Goal: Information Seeking & Learning: Learn about a topic

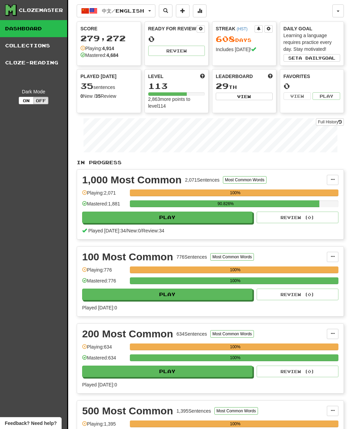
click at [151, 15] on button "中文 / English" at bounding box center [116, 10] width 79 height 13
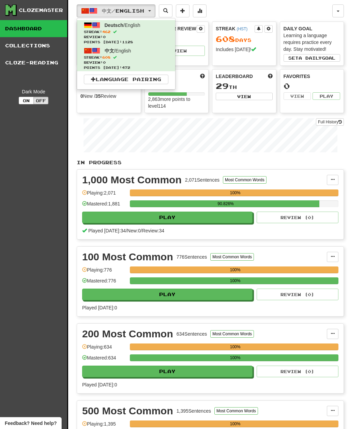
click at [135, 65] on span "Points today: 472" at bounding box center [126, 67] width 84 height 5
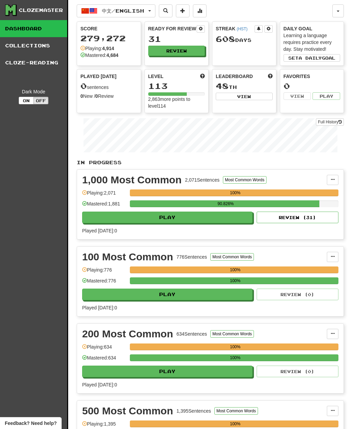
click at [195, 46] on button "Review" at bounding box center [176, 51] width 57 height 10
select select "**"
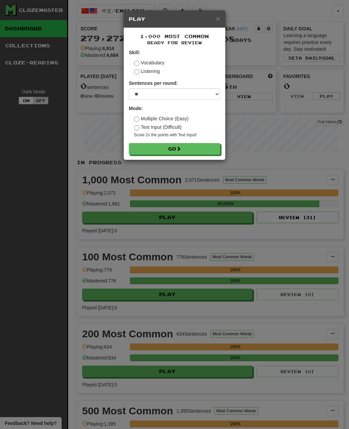
click at [184, 145] on button "Go" at bounding box center [174, 149] width 91 height 12
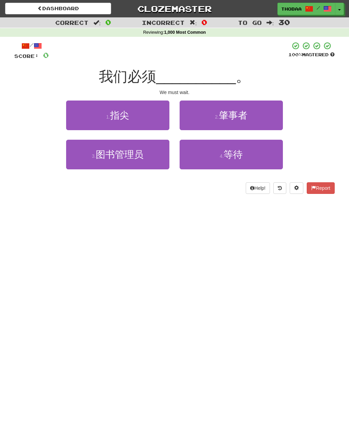
click at [272, 154] on button "4 . 等待" at bounding box center [230, 155] width 103 height 30
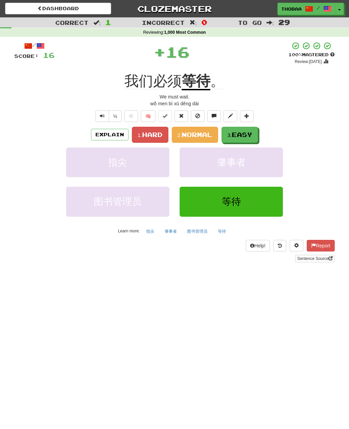
click at [252, 134] on span "Easy" at bounding box center [242, 134] width 20 height 7
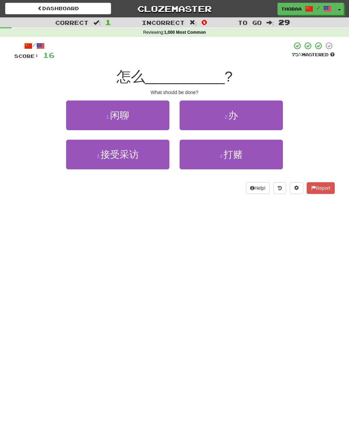
click at [271, 113] on button "2 . 办" at bounding box center [230, 115] width 103 height 30
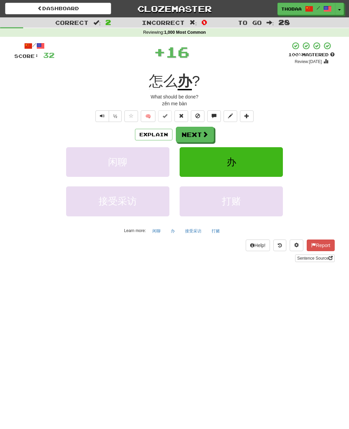
click at [260, 162] on button "办" at bounding box center [230, 162] width 103 height 30
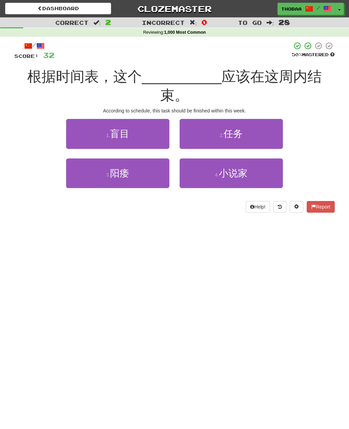
click at [277, 119] on button "2 . 任务" at bounding box center [230, 134] width 103 height 30
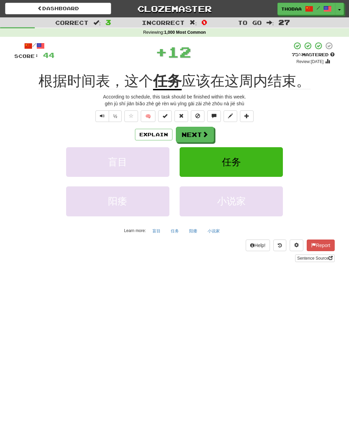
click at [269, 154] on button "任务" at bounding box center [230, 162] width 103 height 30
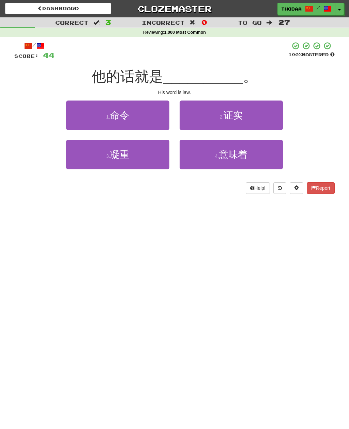
click at [84, 111] on button "1 . 命令" at bounding box center [117, 115] width 103 height 30
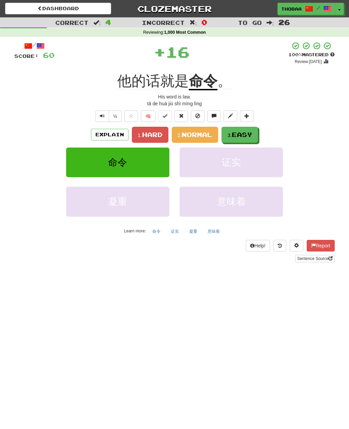
click at [154, 131] on span "Hard" at bounding box center [152, 134] width 20 height 7
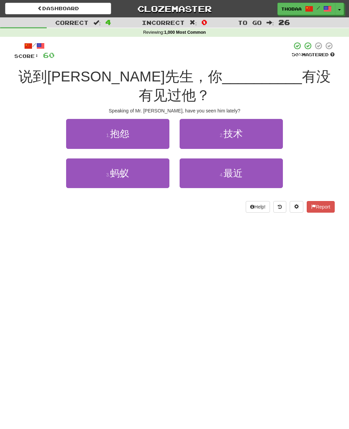
click at [261, 158] on button "4 . 最近" at bounding box center [230, 173] width 103 height 30
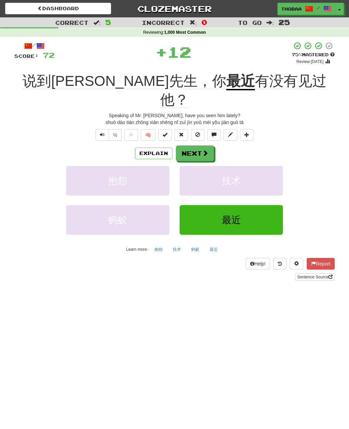
click at [257, 166] on button "技术" at bounding box center [230, 181] width 103 height 30
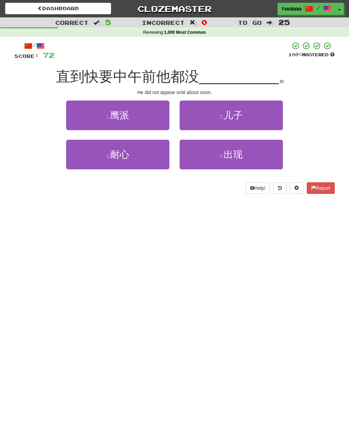
click at [267, 158] on button "4 . 出现" at bounding box center [230, 155] width 103 height 30
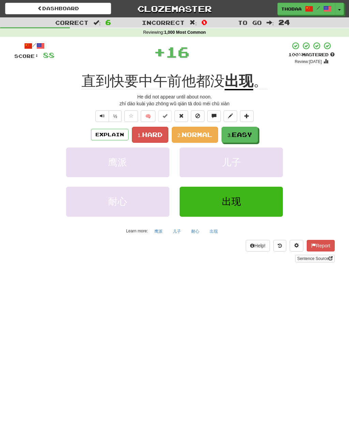
click at [249, 135] on span "Easy" at bounding box center [242, 134] width 20 height 7
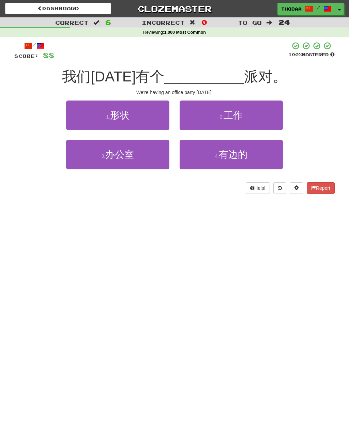
click at [270, 115] on button "2 . 工作" at bounding box center [230, 115] width 103 height 30
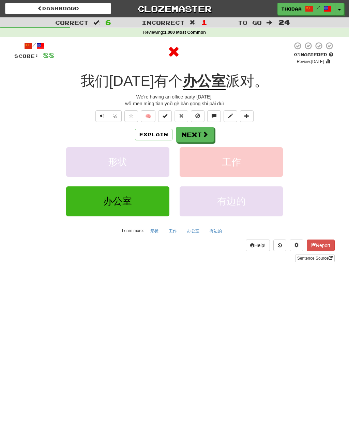
click at [167, 234] on button "工作" at bounding box center [173, 231] width 16 height 10
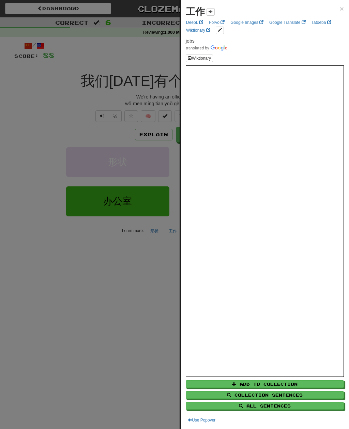
click at [33, 167] on div at bounding box center [174, 214] width 349 height 429
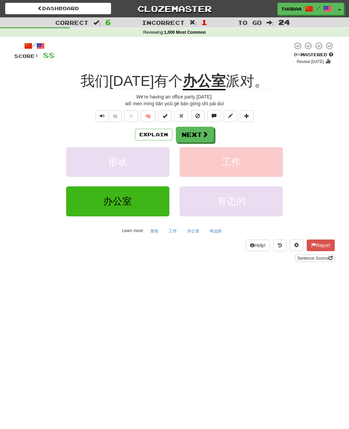
click at [266, 164] on button "工作" at bounding box center [230, 162] width 103 height 30
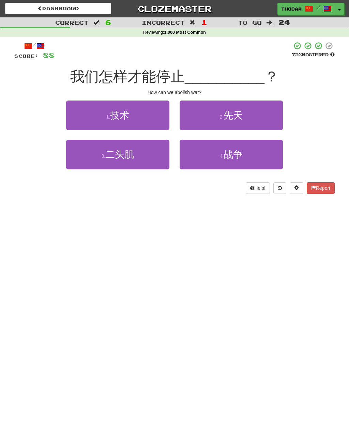
click at [271, 162] on button "4 . 战争" at bounding box center [230, 155] width 103 height 30
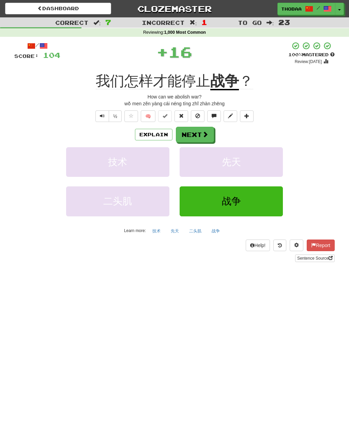
click at [273, 165] on button "先天" at bounding box center [230, 162] width 103 height 30
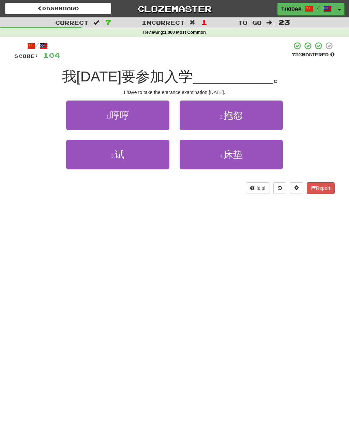
click at [75, 167] on button "3 . 试" at bounding box center [117, 155] width 103 height 30
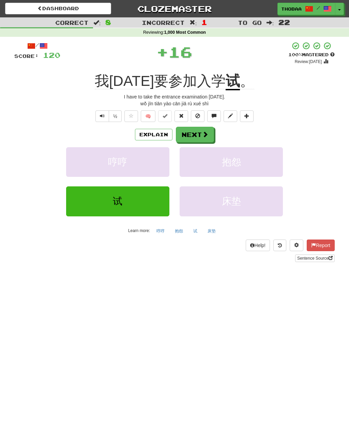
click at [276, 164] on button "抱怨" at bounding box center [230, 162] width 103 height 30
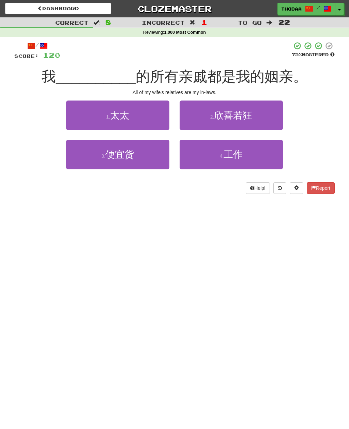
click at [73, 107] on button "1 . 太太" at bounding box center [117, 115] width 103 height 30
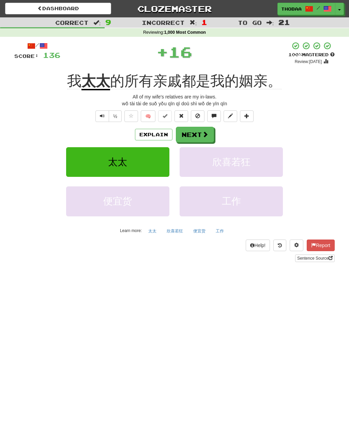
click at [268, 152] on button "欣喜若狂" at bounding box center [230, 162] width 103 height 30
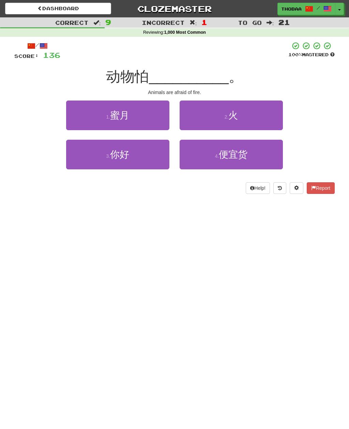
click at [281, 115] on button "2 . 火" at bounding box center [230, 115] width 103 height 30
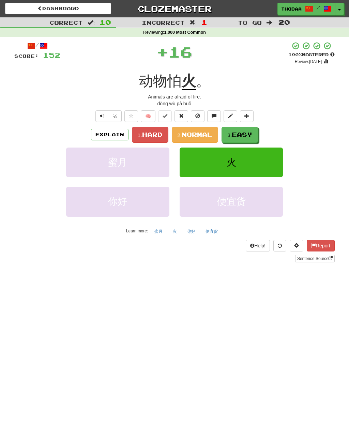
click at [258, 135] on button "3. Easy" at bounding box center [239, 135] width 36 height 16
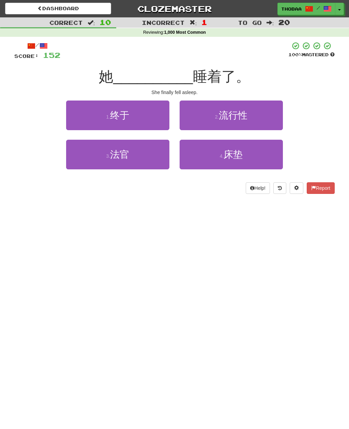
click at [76, 111] on button "1 . 终于" at bounding box center [117, 115] width 103 height 30
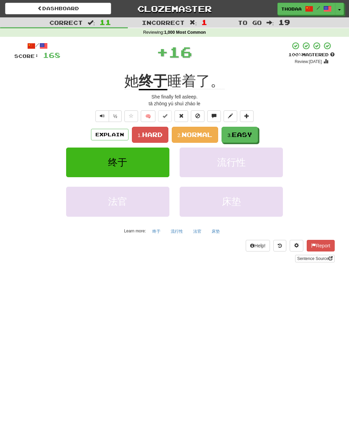
click at [255, 139] on button "3. Easy" at bounding box center [239, 135] width 36 height 16
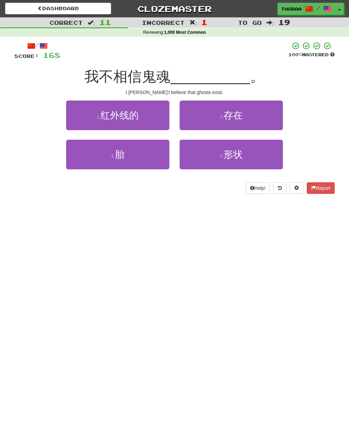
click at [274, 112] on button "2 . 存在" at bounding box center [230, 115] width 103 height 30
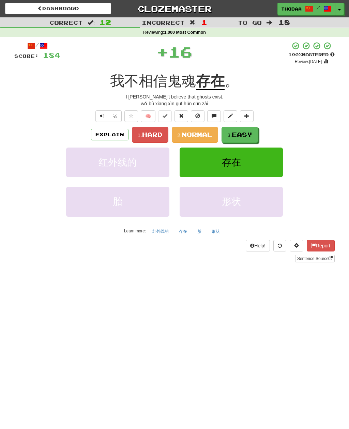
click at [274, 155] on button "存在" at bounding box center [230, 162] width 103 height 30
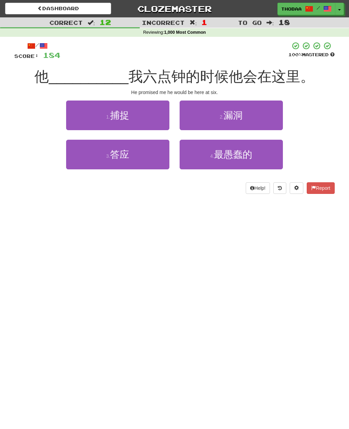
click at [80, 161] on button "3 . 答应" at bounding box center [117, 155] width 103 height 30
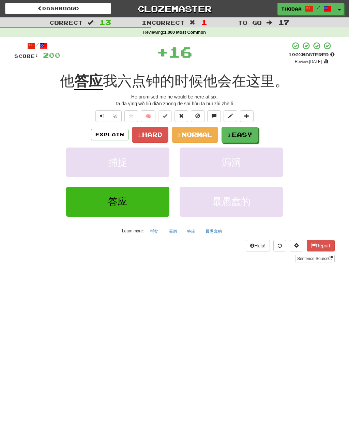
click at [255, 133] on button "3. Easy" at bounding box center [239, 135] width 36 height 16
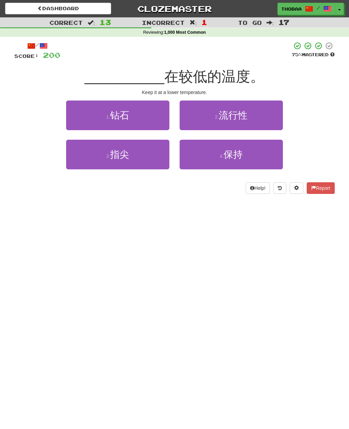
click at [268, 159] on button "4 . 保持" at bounding box center [230, 155] width 103 height 30
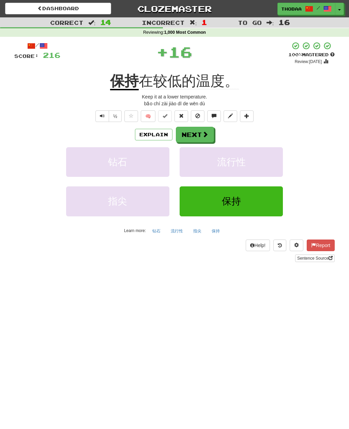
click at [269, 162] on button "流行性" at bounding box center [230, 162] width 103 height 30
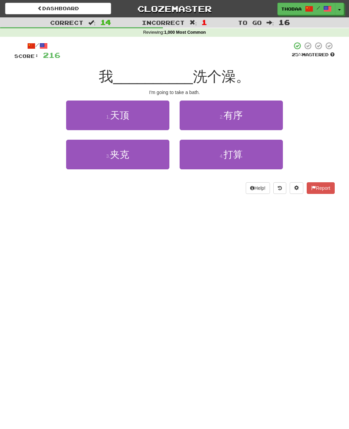
click at [259, 159] on button "4 . 打算" at bounding box center [230, 155] width 103 height 30
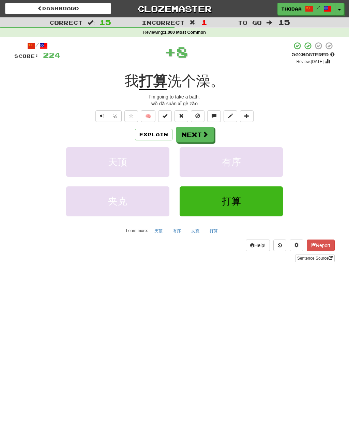
click at [268, 160] on button "有序" at bounding box center [230, 162] width 103 height 30
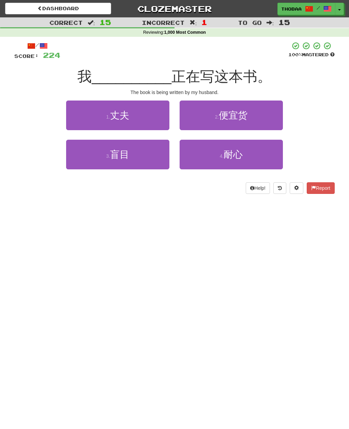
click at [82, 117] on button "1 . 丈夫" at bounding box center [117, 115] width 103 height 30
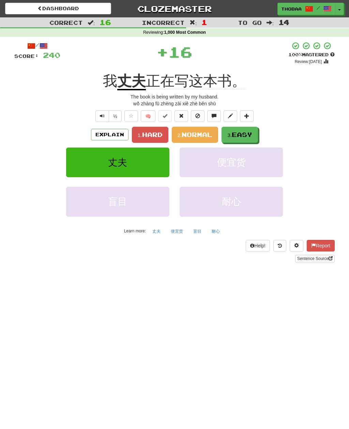
click at [249, 133] on span "Easy" at bounding box center [242, 134] width 20 height 7
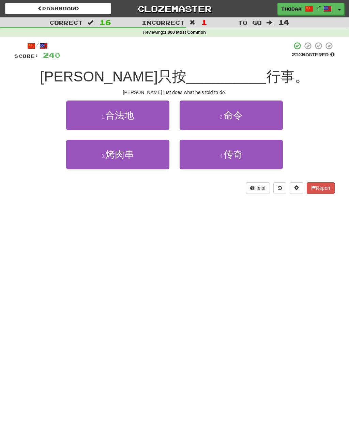
click at [267, 120] on button "2 . 命令" at bounding box center [230, 115] width 103 height 30
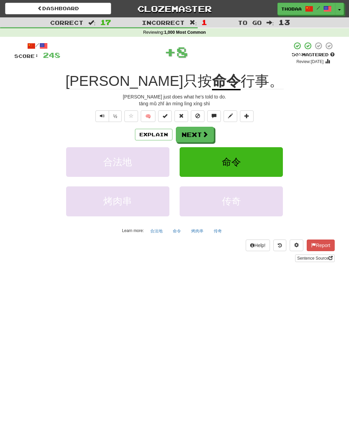
click at [270, 167] on button "命令" at bounding box center [230, 162] width 103 height 30
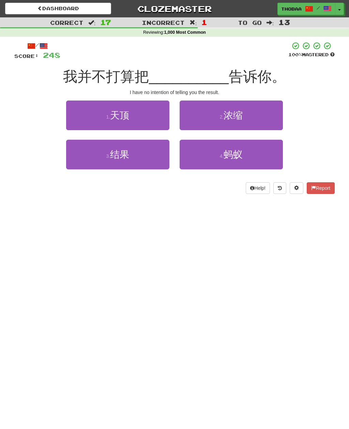
click at [92, 163] on button "3 . 结果" at bounding box center [117, 155] width 103 height 30
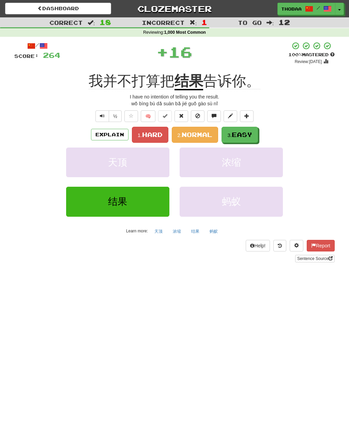
click at [205, 131] on span "Normal" at bounding box center [196, 134] width 31 height 7
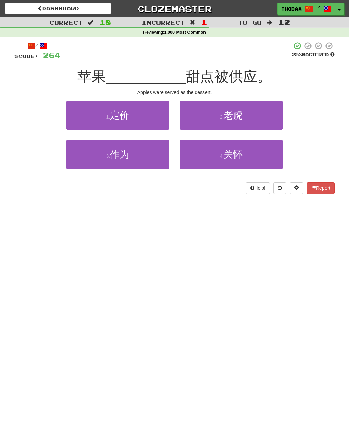
click at [79, 163] on button "3 . 作为" at bounding box center [117, 155] width 103 height 30
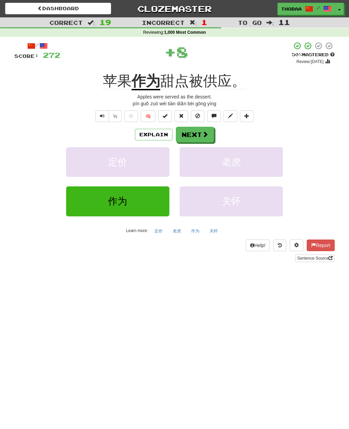
click at [267, 170] on button "老虎" at bounding box center [230, 162] width 103 height 30
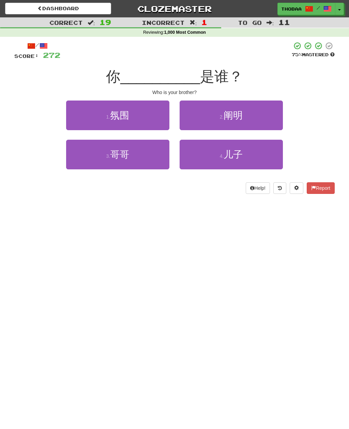
click at [80, 157] on button "3 . 哥哥" at bounding box center [117, 155] width 103 height 30
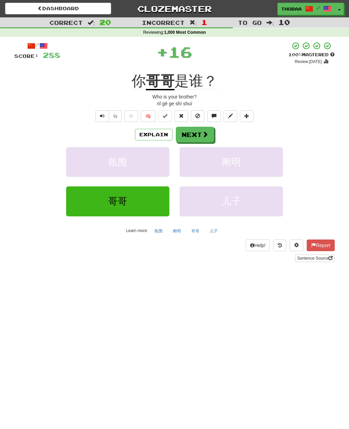
click at [273, 164] on button "阐明" at bounding box center [230, 162] width 103 height 30
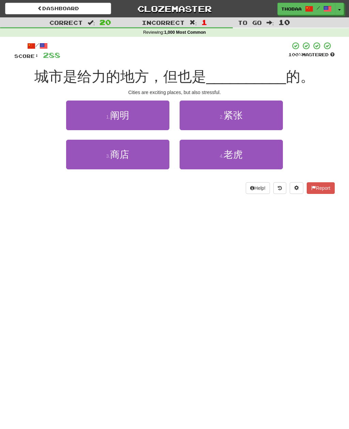
click at [275, 113] on button "2 . 紧张" at bounding box center [230, 115] width 103 height 30
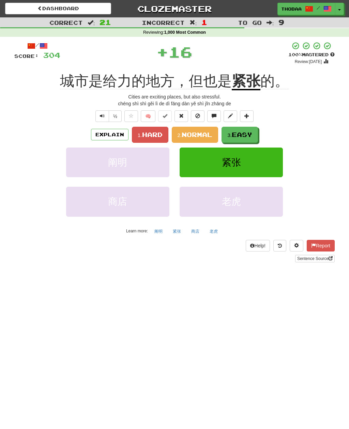
click at [179, 229] on button "紧张" at bounding box center [177, 231] width 16 height 10
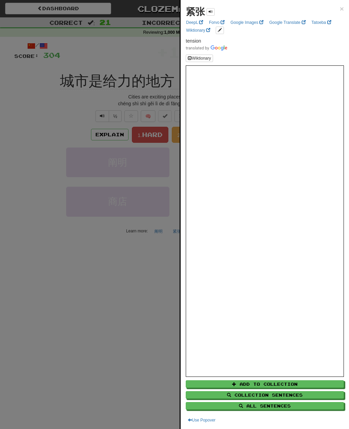
click at [24, 149] on div at bounding box center [174, 214] width 349 height 429
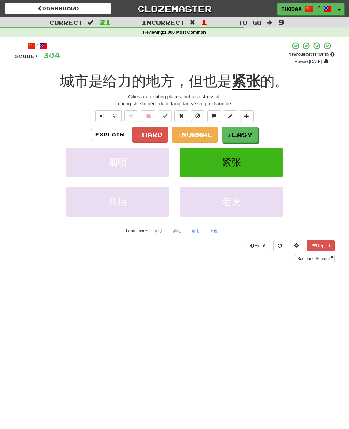
click at [156, 131] on span "Hard" at bounding box center [152, 134] width 20 height 7
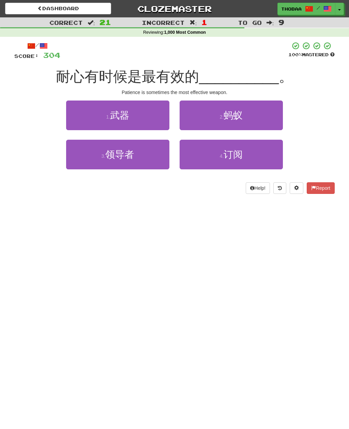
click at [71, 114] on button "1 . 武器" at bounding box center [117, 115] width 103 height 30
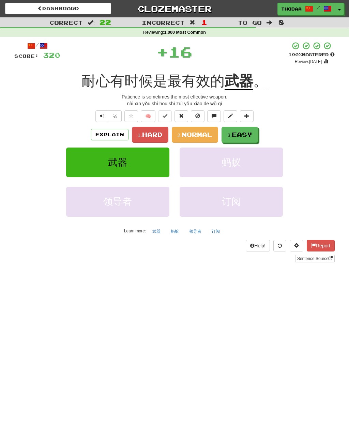
click at [206, 135] on span "Normal" at bounding box center [196, 134] width 31 height 7
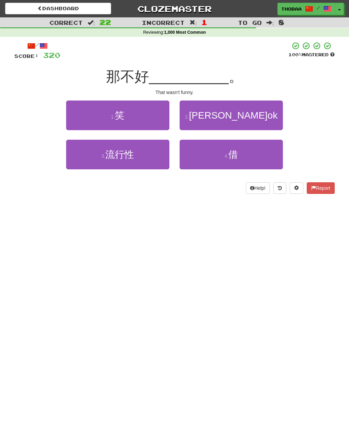
click at [83, 113] on button "1 . 笑" at bounding box center [117, 115] width 103 height 30
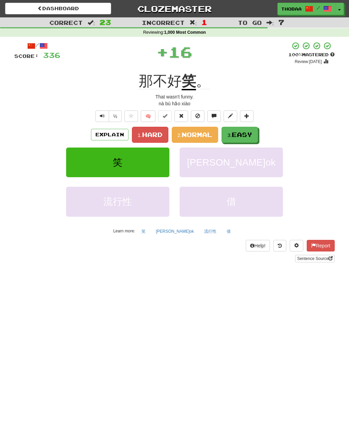
click at [252, 133] on span "Easy" at bounding box center [242, 134] width 20 height 7
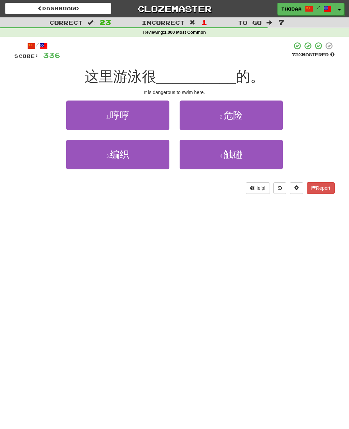
click at [270, 119] on button "2 . 危险" at bounding box center [230, 115] width 103 height 30
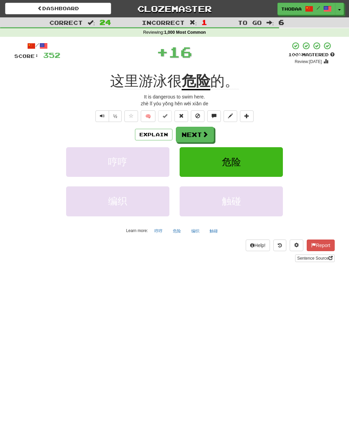
click at [275, 165] on button "危险" at bounding box center [230, 162] width 103 height 30
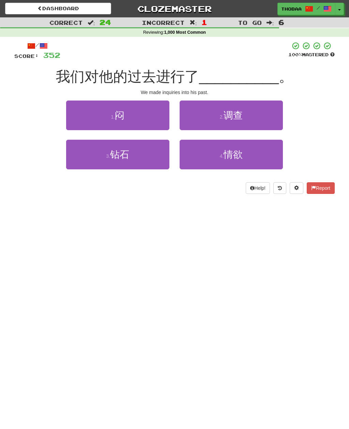
click at [272, 118] on button "2 . 调查" at bounding box center [230, 115] width 103 height 30
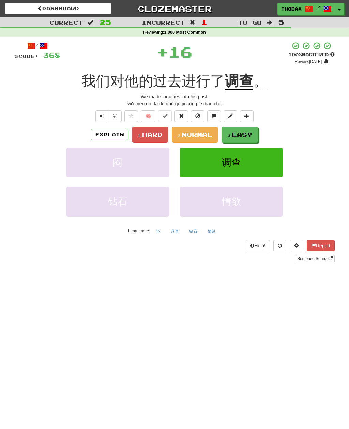
click at [176, 230] on button "调查" at bounding box center [175, 231] width 16 height 10
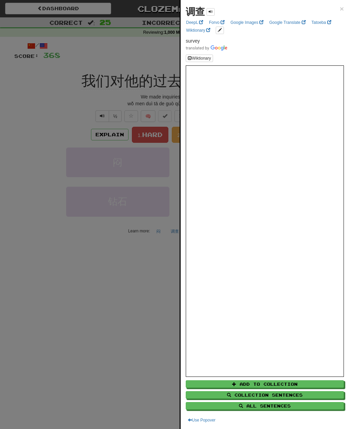
click at [77, 335] on div at bounding box center [174, 214] width 349 height 429
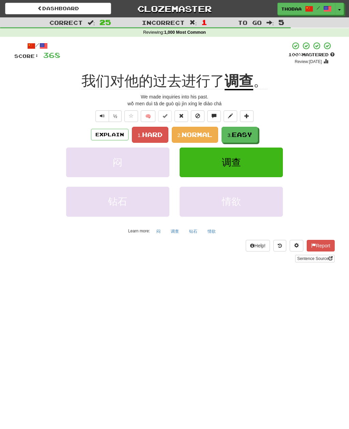
click at [147, 131] on span "Hard" at bounding box center [152, 134] width 20 height 7
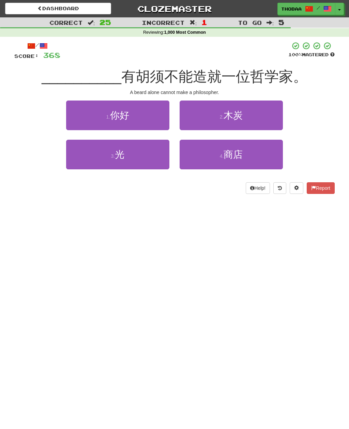
click at [162, 156] on button "3 . 光" at bounding box center [117, 155] width 103 height 30
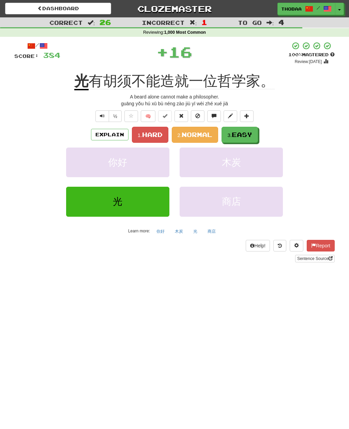
click at [195, 233] on button "光" at bounding box center [195, 231] width 12 height 10
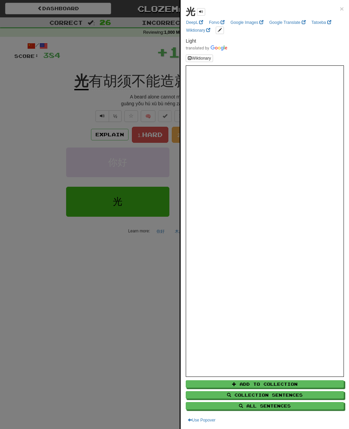
click at [121, 314] on div at bounding box center [174, 214] width 349 height 429
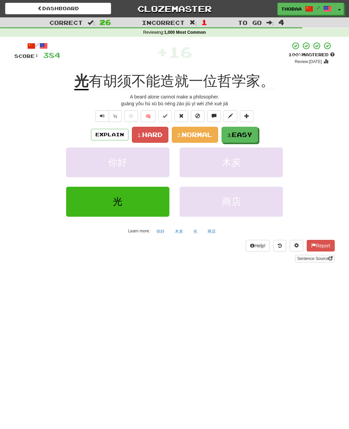
click at [145, 136] on span "Hard" at bounding box center [152, 134] width 20 height 7
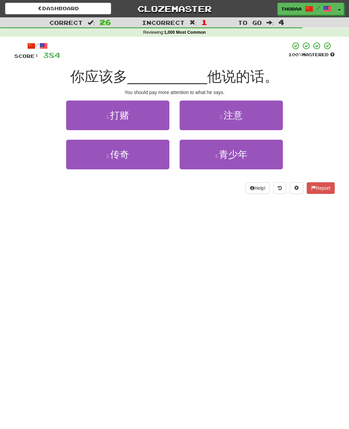
click at [267, 116] on button "2 . 注意" at bounding box center [230, 115] width 103 height 30
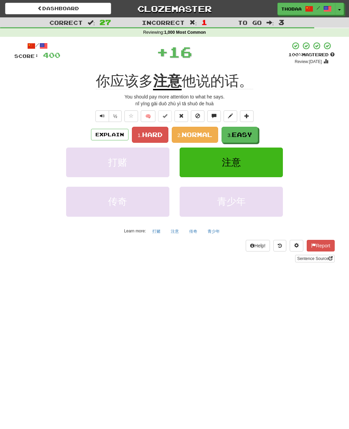
click at [203, 138] on button "2. Normal" at bounding box center [195, 135] width 47 height 16
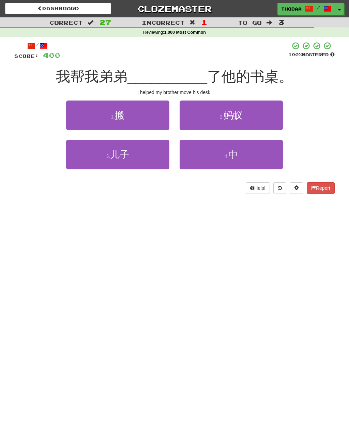
click at [138, 116] on button "1 . 搬" at bounding box center [117, 115] width 103 height 30
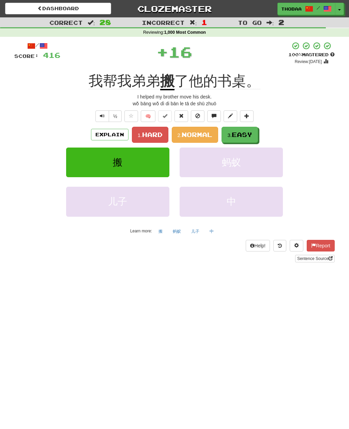
click at [248, 134] on span "Easy" at bounding box center [242, 134] width 20 height 7
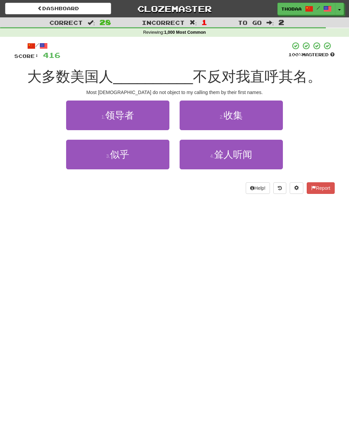
click at [148, 161] on button "3 . 似乎" at bounding box center [117, 155] width 103 height 30
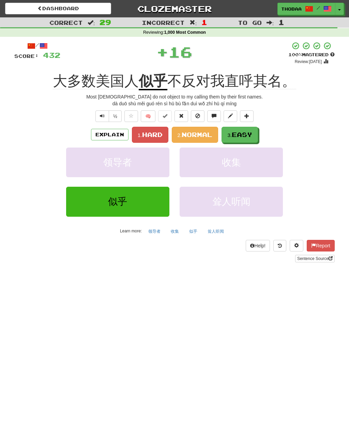
click at [149, 136] on span "Hard" at bounding box center [152, 134] width 20 height 7
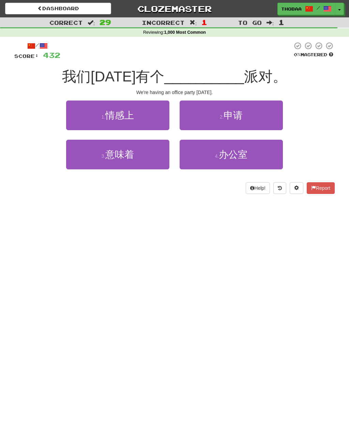
click at [250, 158] on button "4 . 办公室" at bounding box center [230, 155] width 103 height 30
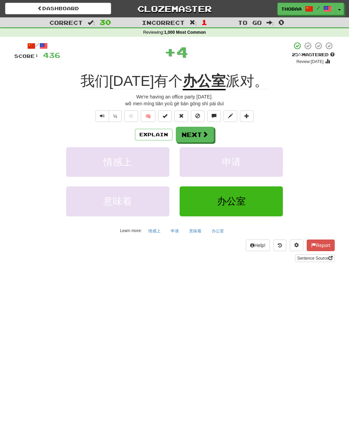
click at [236, 167] on button "申请" at bounding box center [230, 162] width 103 height 30
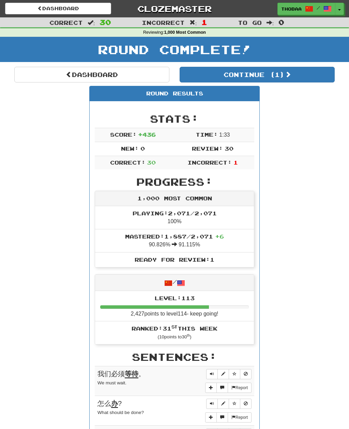
click at [297, 71] on button "Continue ( 1 )" at bounding box center [256, 75] width 155 height 16
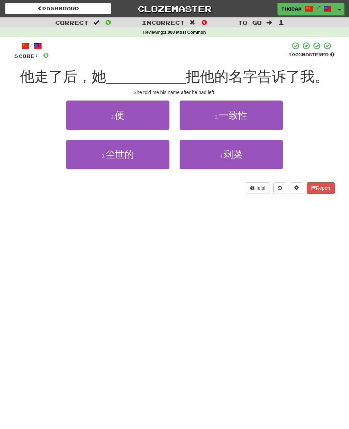
click at [99, 118] on button "1 . 便" at bounding box center [117, 115] width 103 height 30
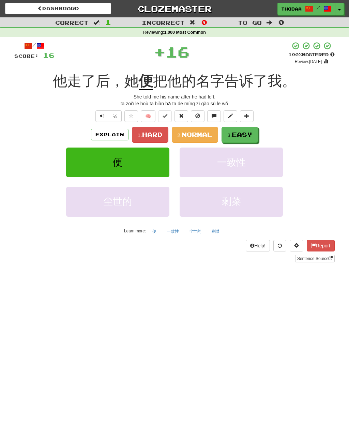
click at [240, 134] on span "Easy" at bounding box center [242, 134] width 20 height 7
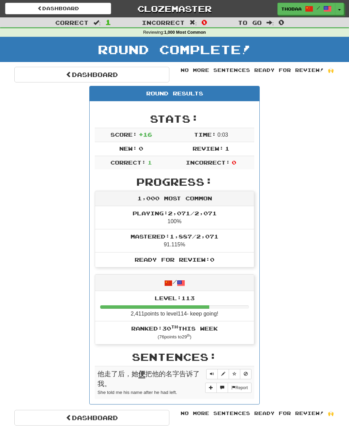
click at [60, 74] on link "Dashboard" at bounding box center [91, 75] width 155 height 16
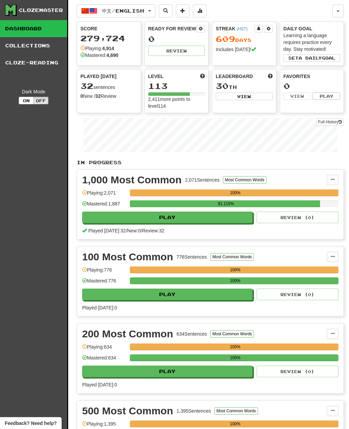
click at [111, 13] on span "中文 / English" at bounding box center [123, 11] width 42 height 6
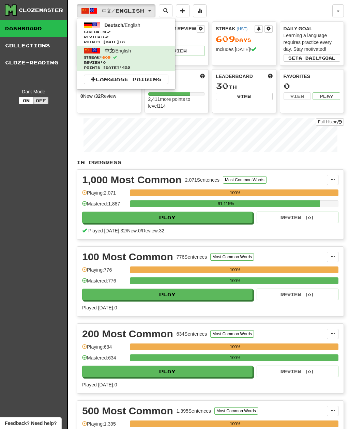
click at [123, 33] on span "Streak: 462" at bounding box center [126, 31] width 84 height 5
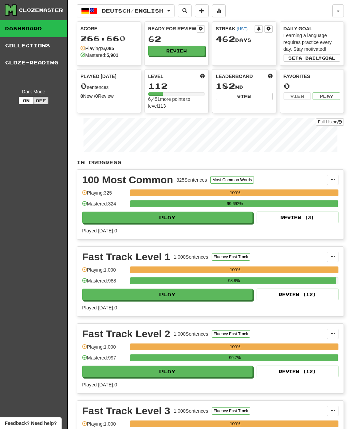
click at [170, 55] on button "Review" at bounding box center [176, 51] width 57 height 10
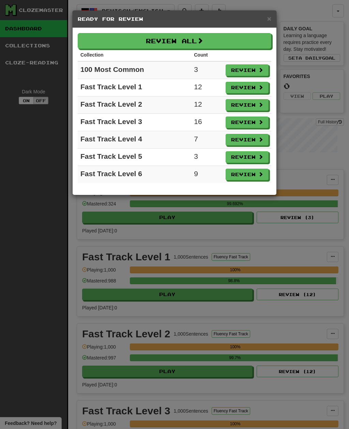
click at [111, 40] on button "Review All" at bounding box center [174, 41] width 193 height 16
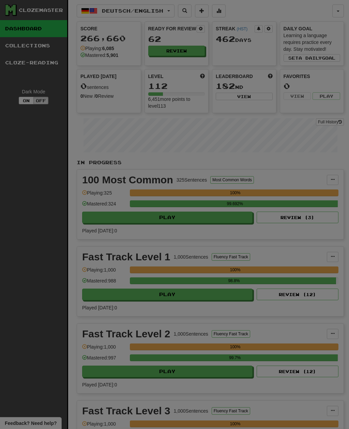
select select "**"
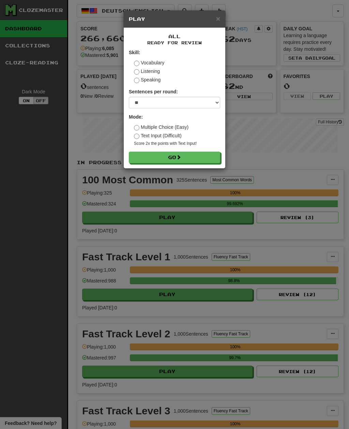
click at [144, 160] on button "Go" at bounding box center [174, 158] width 91 height 12
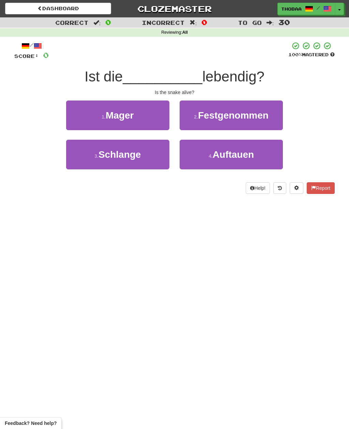
click at [84, 163] on button "3 . Schlange" at bounding box center [117, 155] width 103 height 30
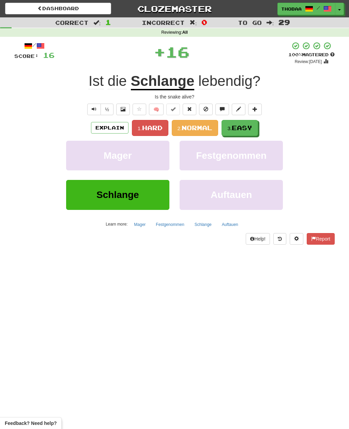
click at [251, 128] on span "Easy" at bounding box center [242, 127] width 20 height 7
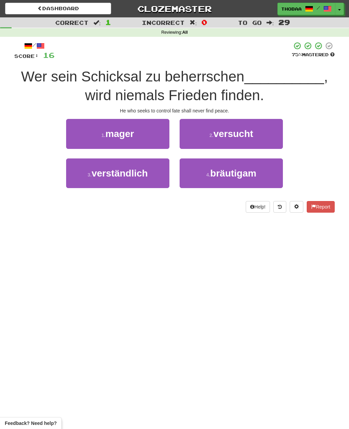
click at [269, 134] on button "2 . versucht" at bounding box center [230, 134] width 103 height 30
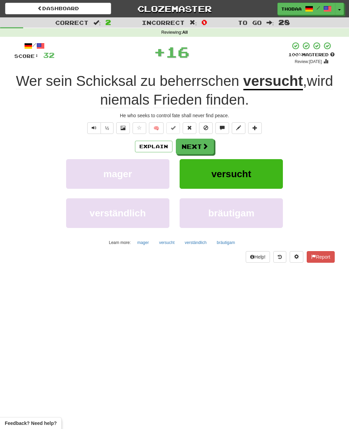
click at [259, 176] on button "versucht" at bounding box center [230, 174] width 103 height 30
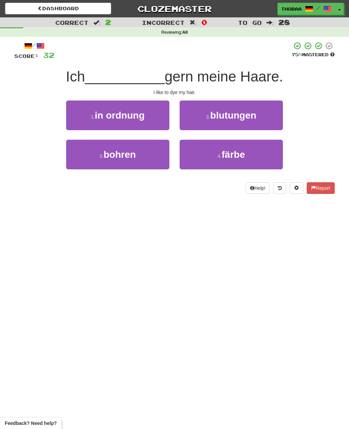
click at [267, 161] on button "4 . färbe" at bounding box center [230, 155] width 103 height 30
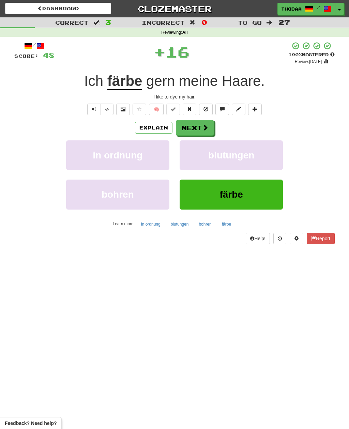
click at [265, 158] on button "blutungen" at bounding box center [230, 155] width 103 height 30
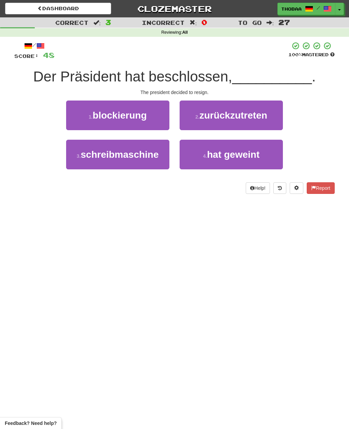
click at [264, 121] on button "2 . zurückzutreten" at bounding box center [230, 115] width 103 height 30
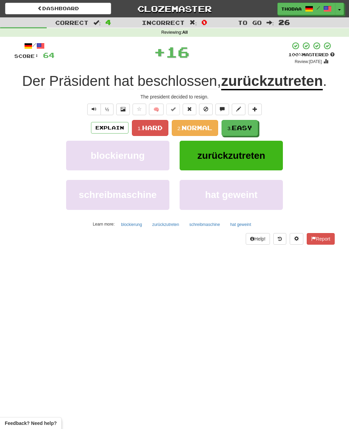
click at [251, 131] on button "3. Easy" at bounding box center [239, 128] width 36 height 16
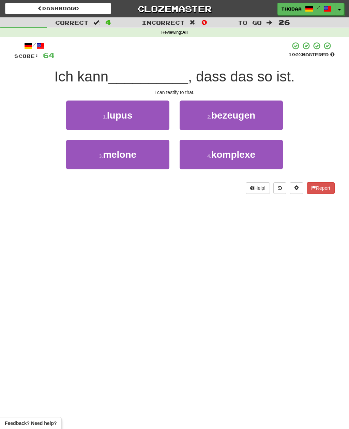
click at [272, 118] on button "2 . bezeugen" at bounding box center [230, 115] width 103 height 30
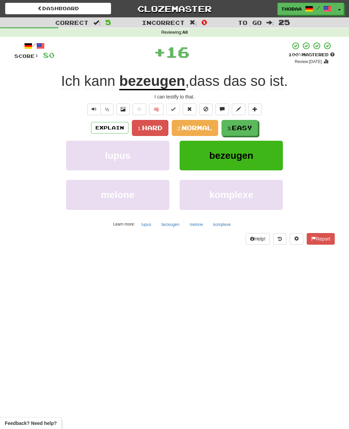
click at [257, 125] on button "3. Easy" at bounding box center [239, 128] width 36 height 16
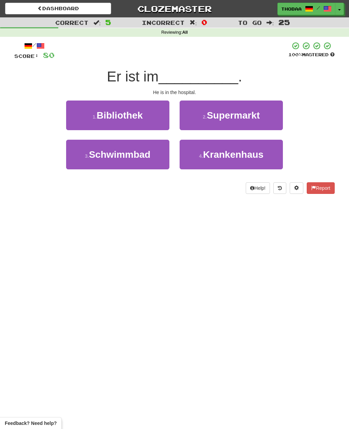
click at [255, 157] on span "Krankenhaus" at bounding box center [233, 154] width 60 height 11
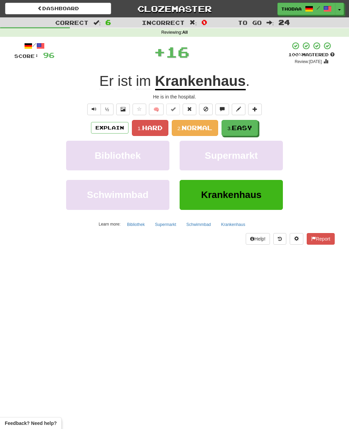
click at [256, 128] on button "3. Easy" at bounding box center [239, 128] width 36 height 16
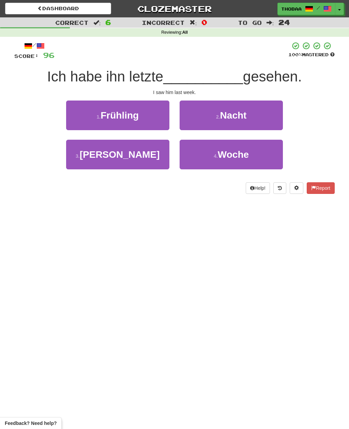
click at [249, 160] on button "4 . Woche" at bounding box center [230, 155] width 103 height 30
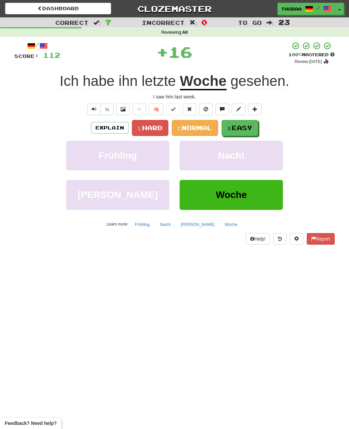
click at [252, 125] on span "Easy" at bounding box center [242, 127] width 20 height 7
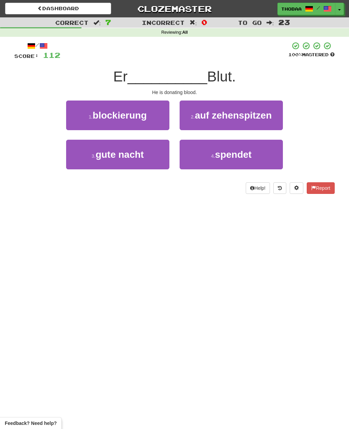
click at [240, 163] on button "4 . spendet" at bounding box center [230, 155] width 103 height 30
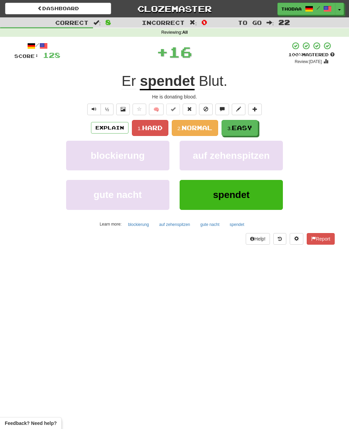
click at [250, 126] on span "Easy" at bounding box center [242, 127] width 20 height 7
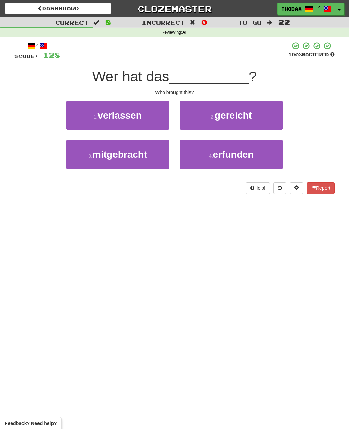
click at [85, 157] on button "3 . mitgebracht" at bounding box center [117, 155] width 103 height 30
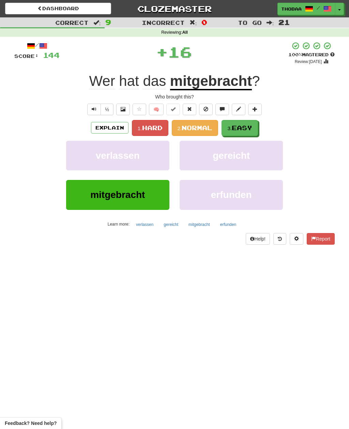
click at [250, 127] on span "Easy" at bounding box center [242, 127] width 20 height 7
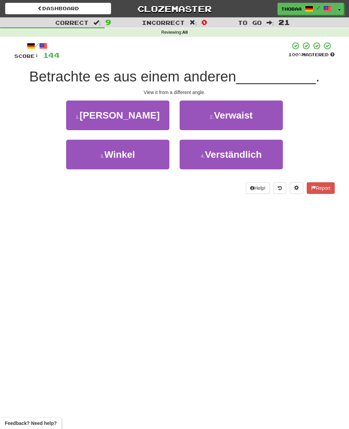
click at [82, 158] on button "3 . Winkel" at bounding box center [117, 155] width 103 height 30
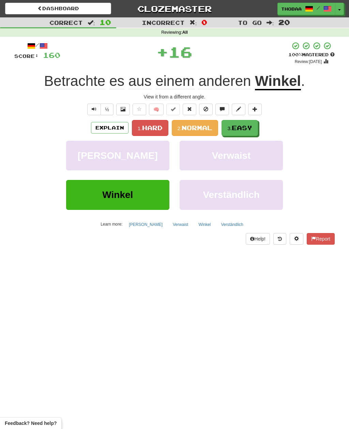
click at [255, 129] on button "3. Easy" at bounding box center [239, 128] width 36 height 16
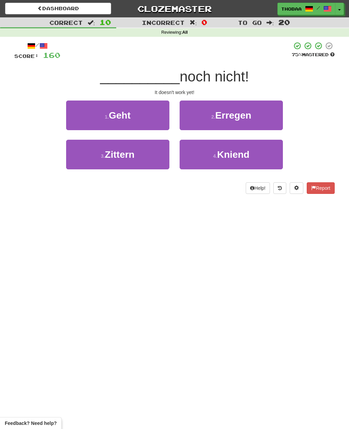
click at [72, 115] on button "1 . Geht" at bounding box center [117, 115] width 103 height 30
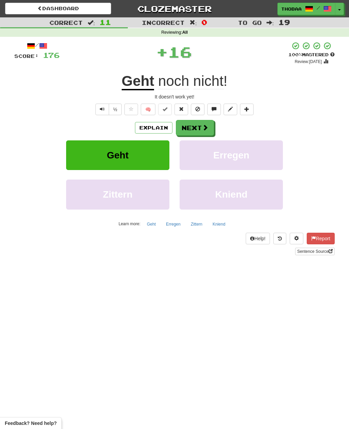
click at [259, 156] on button "Erregen" at bounding box center [230, 155] width 103 height 30
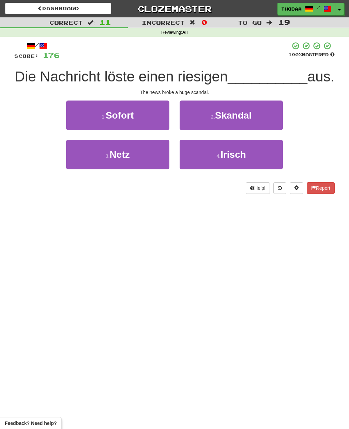
click at [270, 119] on button "2 . Skandal" at bounding box center [230, 115] width 103 height 30
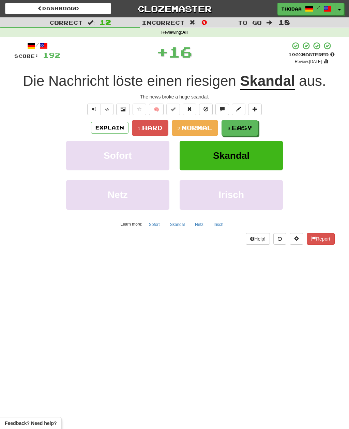
click at [254, 126] on button "3. Easy" at bounding box center [239, 128] width 36 height 16
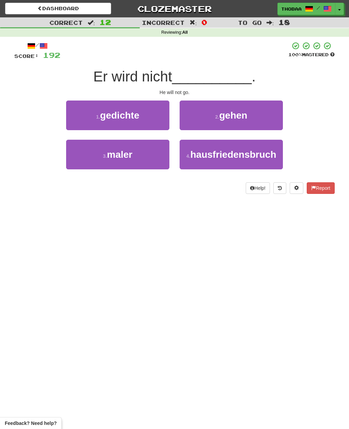
click at [273, 115] on button "2 . gehen" at bounding box center [230, 115] width 103 height 30
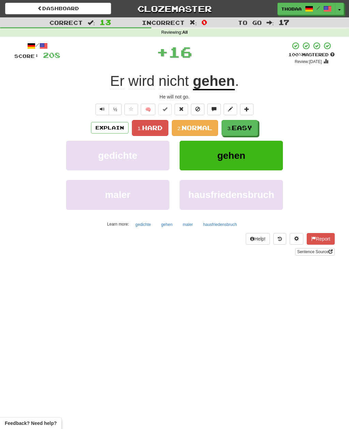
click at [254, 129] on button "3. Easy" at bounding box center [239, 128] width 36 height 16
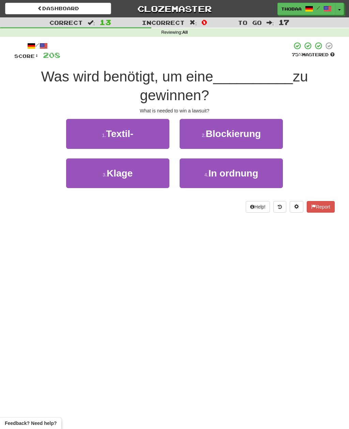
click at [89, 179] on button "3 . Klage" at bounding box center [117, 173] width 103 height 30
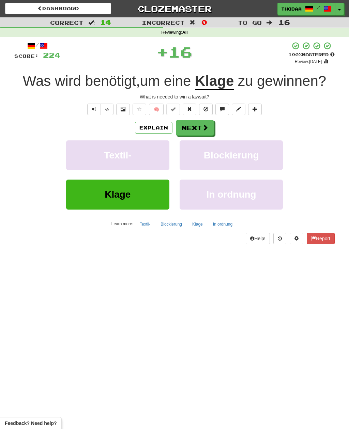
click at [264, 161] on button "Blockierung" at bounding box center [230, 155] width 103 height 30
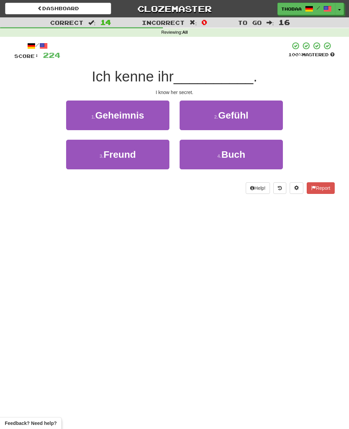
click at [78, 117] on button "1 . Geheimnis" at bounding box center [117, 115] width 103 height 30
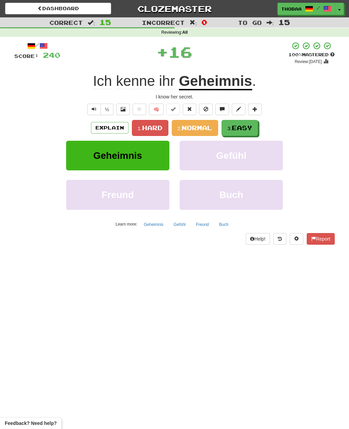
click at [252, 127] on span "Easy" at bounding box center [242, 127] width 20 height 7
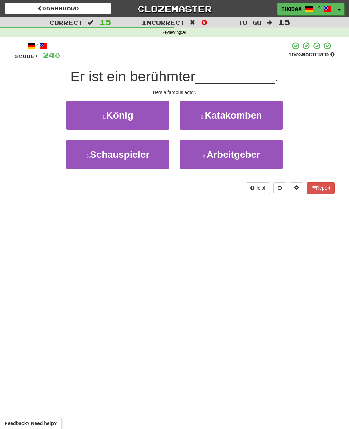
click at [86, 160] on button "3 . Schauspieler" at bounding box center [117, 155] width 103 height 30
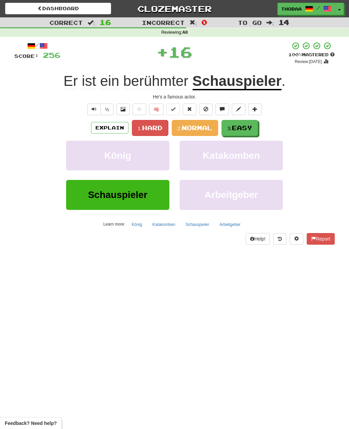
click at [252, 128] on span "Easy" at bounding box center [242, 127] width 20 height 7
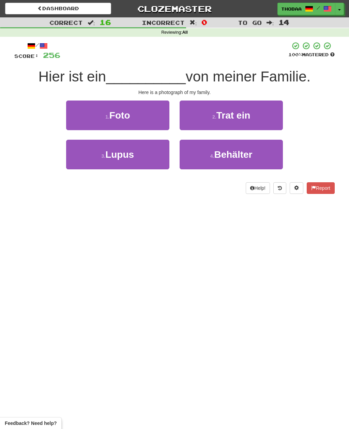
click at [82, 118] on button "1 . Foto" at bounding box center [117, 115] width 103 height 30
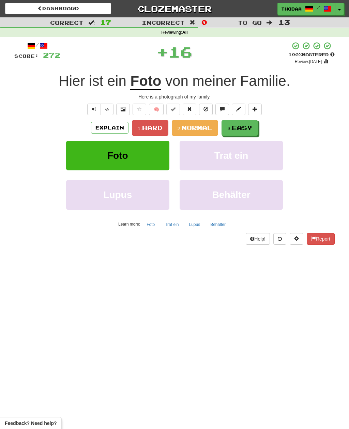
click at [252, 127] on span "Easy" at bounding box center [242, 127] width 20 height 7
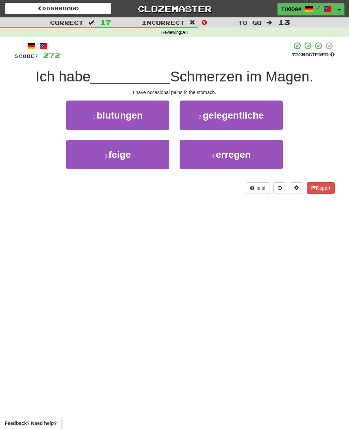
click at [267, 119] on button "2 . gelegentliche" at bounding box center [230, 115] width 103 height 30
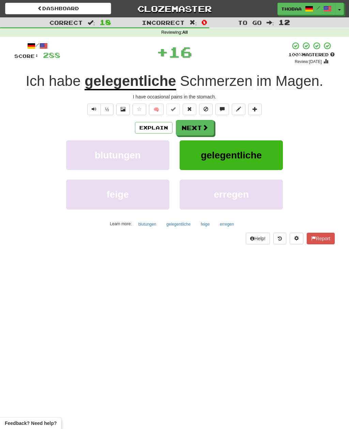
click at [257, 155] on span "gelegentliche" at bounding box center [231, 155] width 61 height 11
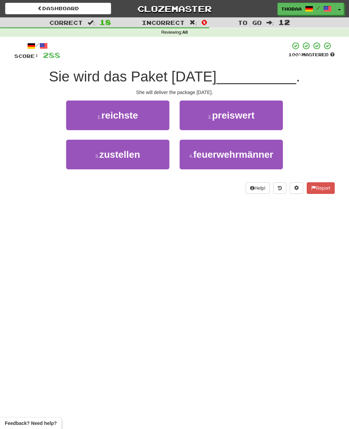
click at [86, 160] on button "3 . zustellen" at bounding box center [117, 155] width 103 height 30
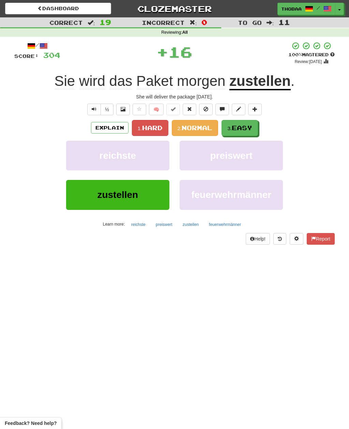
click at [252, 127] on span "Easy" at bounding box center [242, 127] width 20 height 7
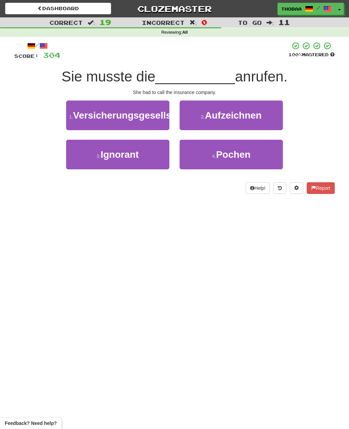
click at [81, 121] on span "Versicherungsgesellschaft" at bounding box center [133, 115] width 121 height 11
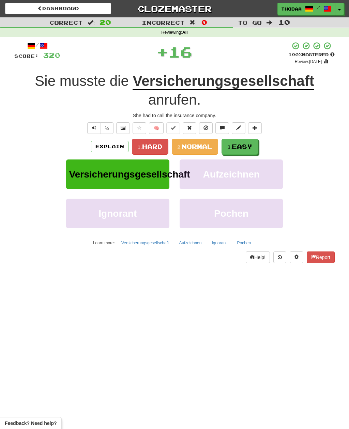
click at [248, 140] on button "3. Easy" at bounding box center [239, 147] width 36 height 16
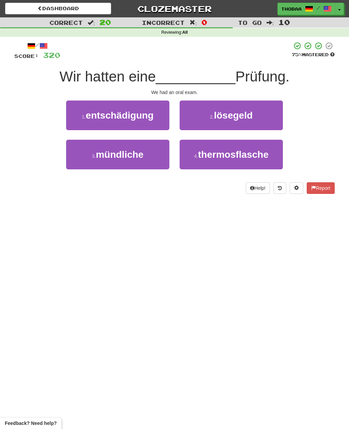
click at [83, 159] on button "3 . mündliche" at bounding box center [117, 155] width 103 height 30
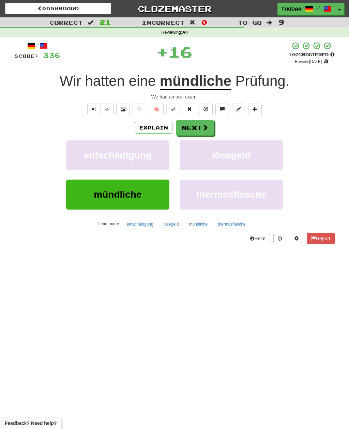
click at [248, 158] on span "lösegeld" at bounding box center [231, 155] width 39 height 11
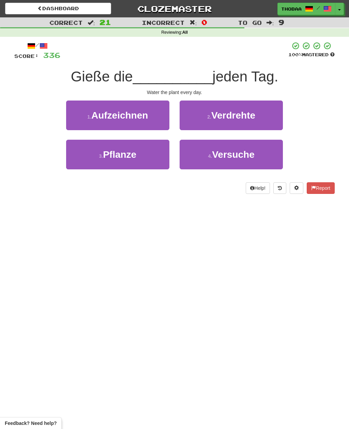
click at [92, 161] on button "3 . Pflanze" at bounding box center [117, 155] width 103 height 30
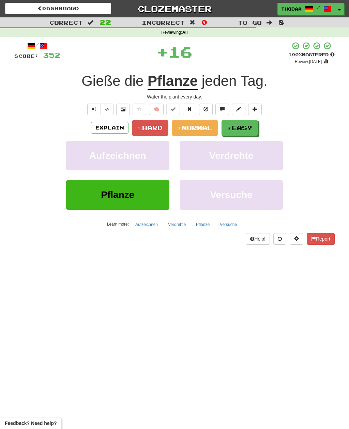
click at [250, 129] on span "Easy" at bounding box center [242, 127] width 20 height 7
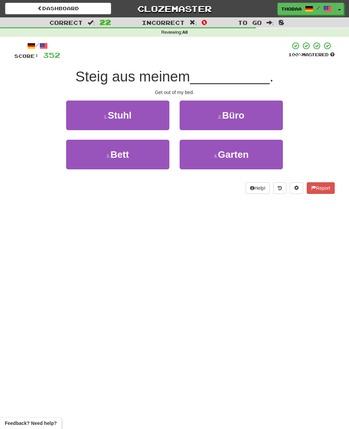
click at [80, 162] on button "3 . Bett" at bounding box center [117, 155] width 103 height 30
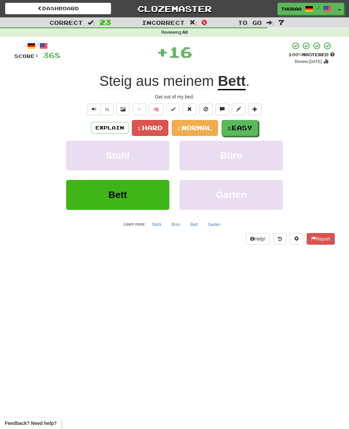
click at [248, 128] on span "Easy" at bounding box center [242, 127] width 20 height 7
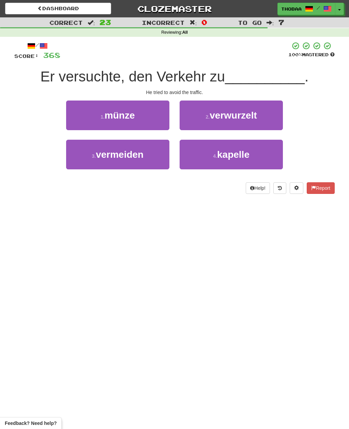
click at [81, 159] on button "3 . vermeiden" at bounding box center [117, 155] width 103 height 30
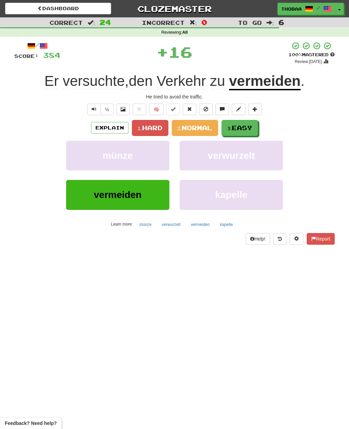
click at [252, 126] on span "Easy" at bounding box center [242, 127] width 20 height 7
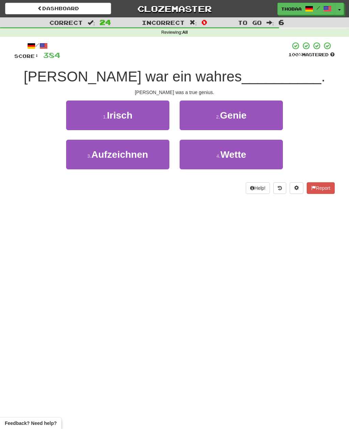
click at [273, 121] on button "2 . Genie" at bounding box center [230, 115] width 103 height 30
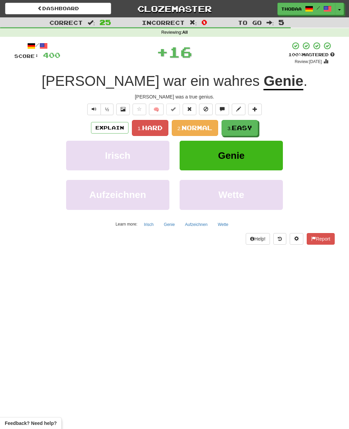
click at [250, 130] on span "Easy" at bounding box center [242, 127] width 20 height 7
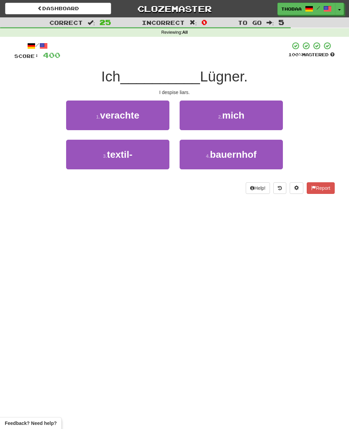
click at [74, 114] on button "1 . verachte" at bounding box center [117, 115] width 103 height 30
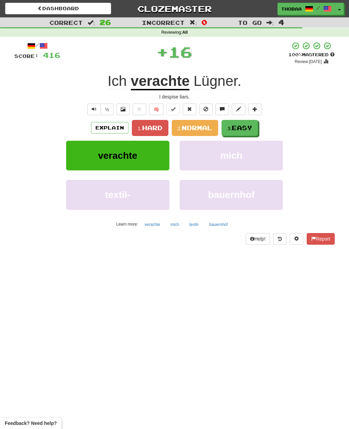
click at [252, 127] on span "Easy" at bounding box center [242, 127] width 20 height 7
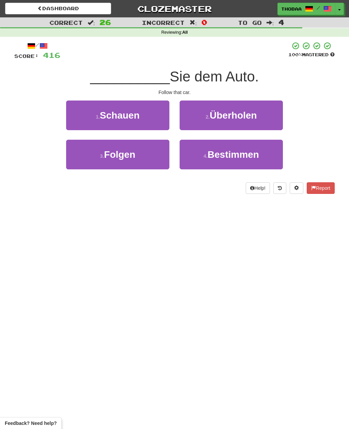
click at [80, 160] on button "3 . Folgen" at bounding box center [117, 155] width 103 height 30
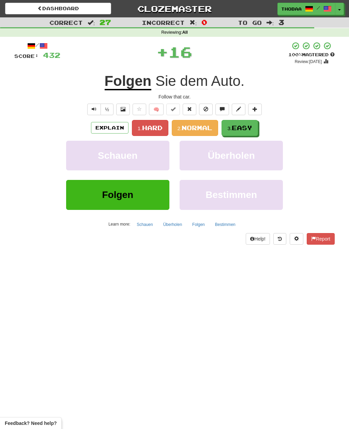
click at [252, 130] on span "Easy" at bounding box center [242, 127] width 20 height 7
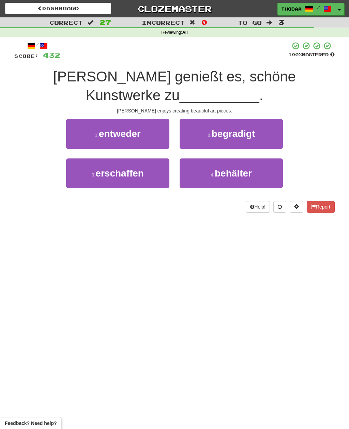
click at [73, 168] on button "3 . erschaffen" at bounding box center [117, 173] width 103 height 30
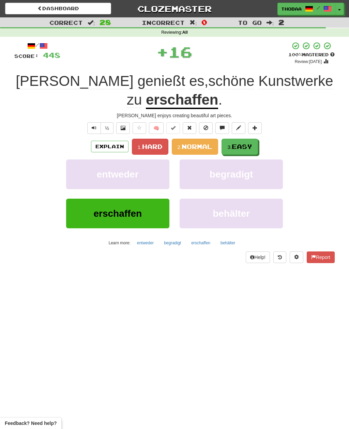
click at [255, 142] on button "3. Easy" at bounding box center [239, 147] width 36 height 16
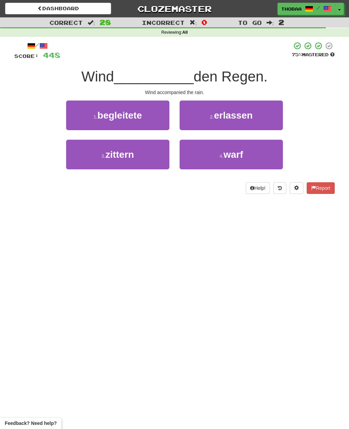
click at [77, 114] on button "1 . begleitete" at bounding box center [117, 115] width 103 height 30
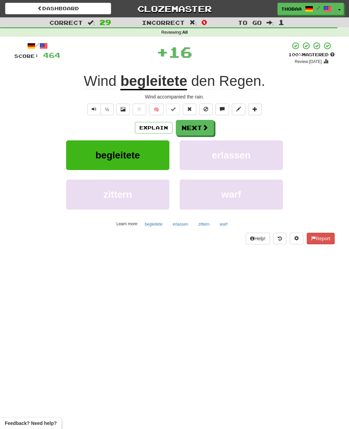
click at [259, 155] on button "erlassen" at bounding box center [230, 155] width 103 height 30
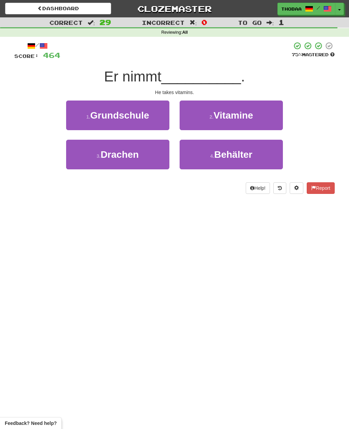
click at [276, 114] on button "2 . Vitamine" at bounding box center [230, 115] width 103 height 30
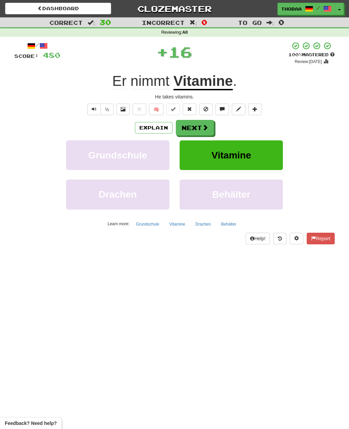
click at [265, 151] on button "Vitamine" at bounding box center [230, 155] width 103 height 30
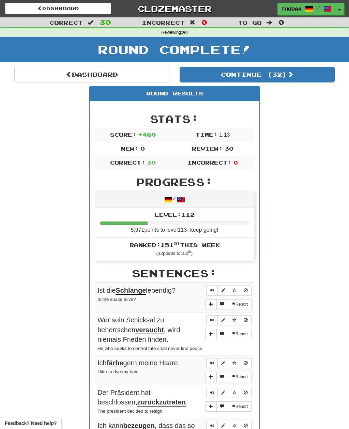
click at [327, 68] on button "Continue ( 32 )" at bounding box center [256, 75] width 155 height 16
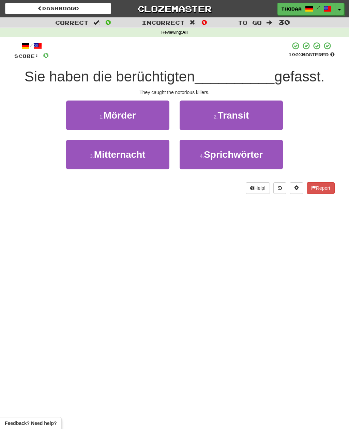
click at [79, 119] on button "1 . Mörder" at bounding box center [117, 115] width 103 height 30
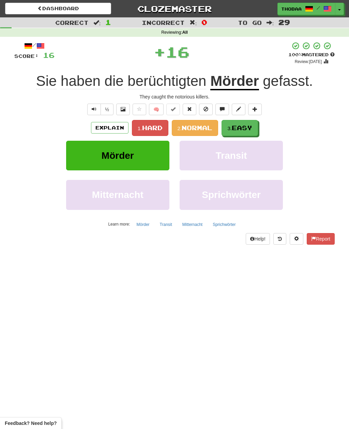
click at [251, 134] on button "3. Easy" at bounding box center [239, 128] width 36 height 16
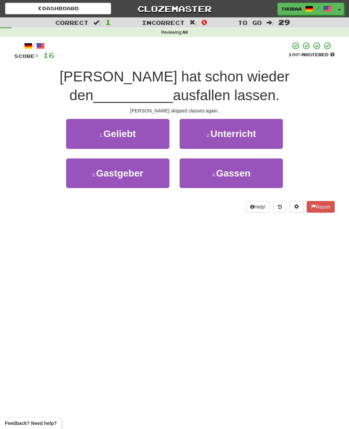
click at [270, 130] on button "2 . Unterricht" at bounding box center [230, 134] width 103 height 30
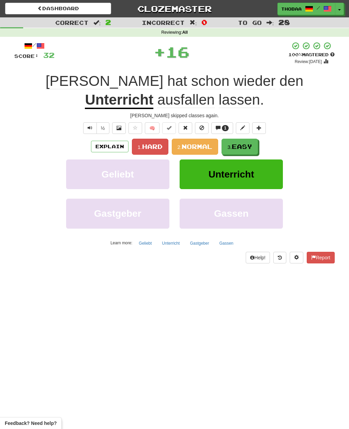
click at [248, 147] on span "Easy" at bounding box center [242, 146] width 20 height 7
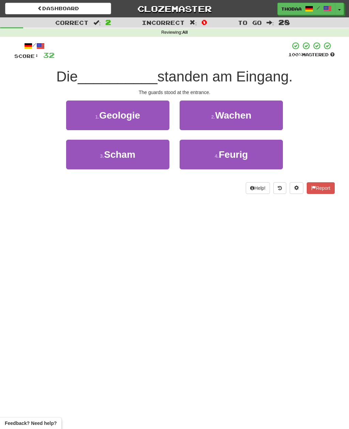
click at [279, 189] on icon at bounding box center [280, 188] width 4 height 5
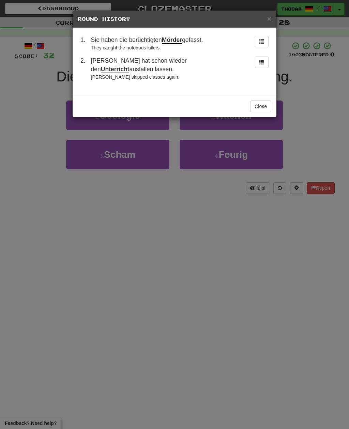
click at [265, 62] on button at bounding box center [262, 63] width 14 height 12
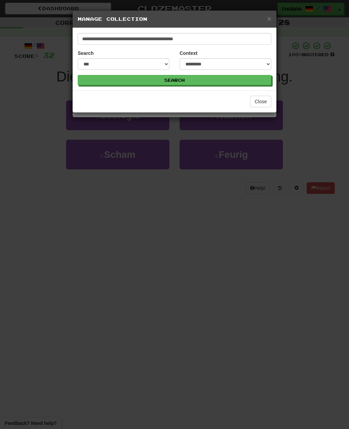
click at [330, 143] on div "**********" at bounding box center [174, 214] width 349 height 429
click at [263, 102] on button "Close" at bounding box center [260, 102] width 21 height 12
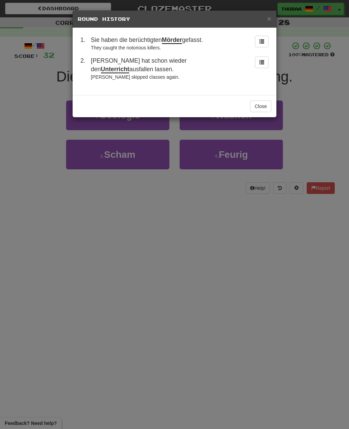
click at [267, 100] on button "Close" at bounding box center [260, 106] width 21 height 12
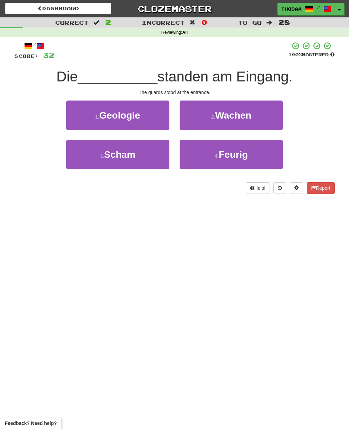
click at [271, 115] on button "2 . Wachen" at bounding box center [230, 115] width 103 height 30
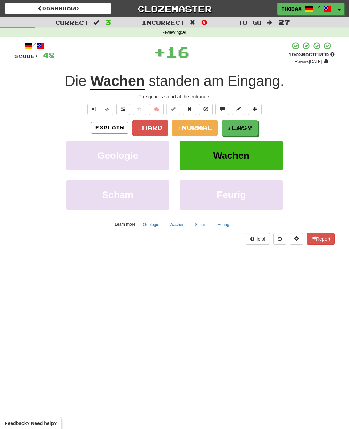
click at [144, 128] on span "Hard" at bounding box center [152, 127] width 20 height 7
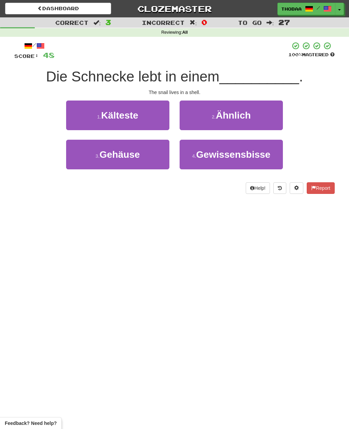
click at [79, 159] on button "3 . Gehäuse" at bounding box center [117, 155] width 103 height 30
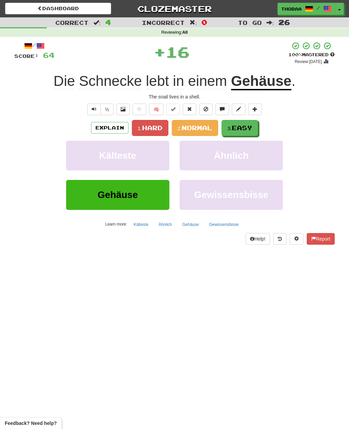
click at [205, 128] on span "Normal" at bounding box center [196, 127] width 31 height 7
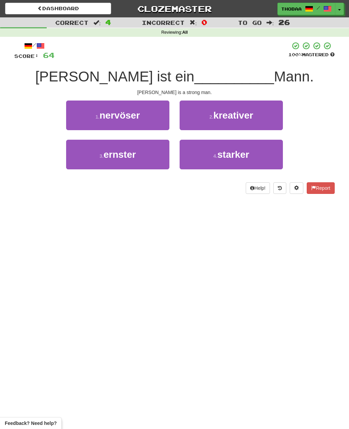
click at [266, 154] on button "4 . starker" at bounding box center [230, 155] width 103 height 30
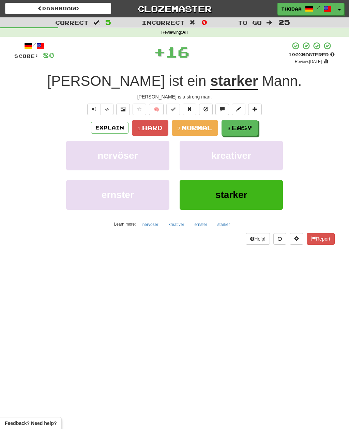
click at [248, 127] on span "Easy" at bounding box center [242, 127] width 20 height 7
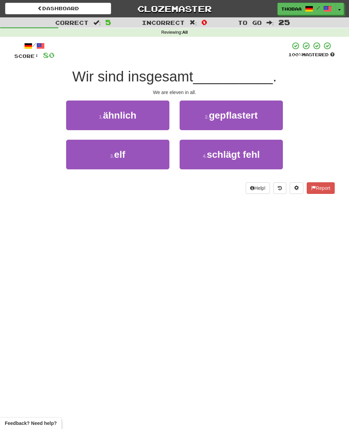
click at [77, 159] on button "3 . elf" at bounding box center [117, 155] width 103 height 30
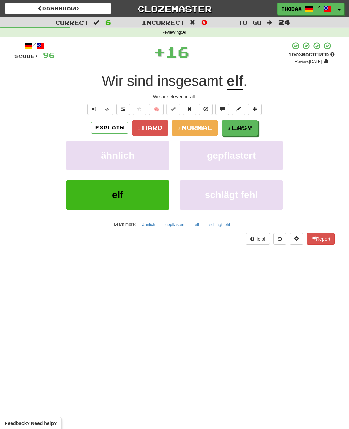
click at [251, 129] on span "Easy" at bounding box center [242, 127] width 20 height 7
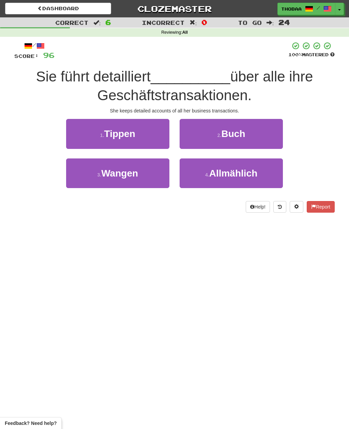
click at [264, 136] on button "2 . Buch" at bounding box center [230, 134] width 103 height 30
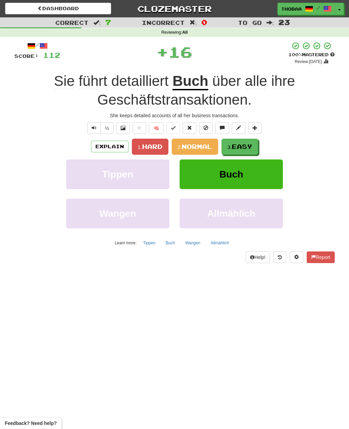
click at [252, 146] on span "Easy" at bounding box center [242, 146] width 20 height 7
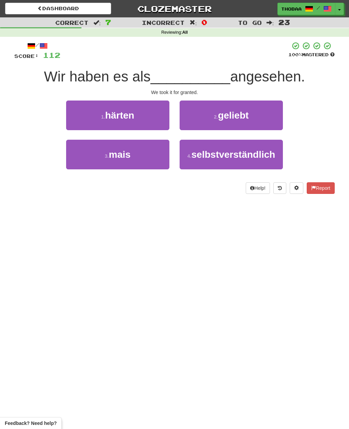
click at [265, 161] on button "4 . selbstverständlich" at bounding box center [230, 155] width 103 height 30
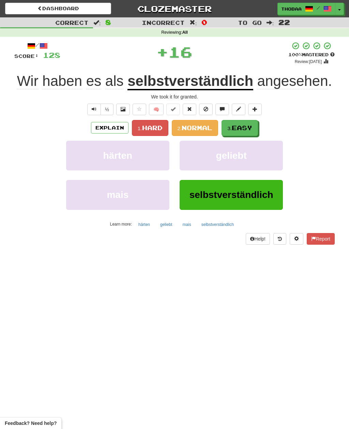
click at [251, 129] on span "Easy" at bounding box center [242, 127] width 20 height 7
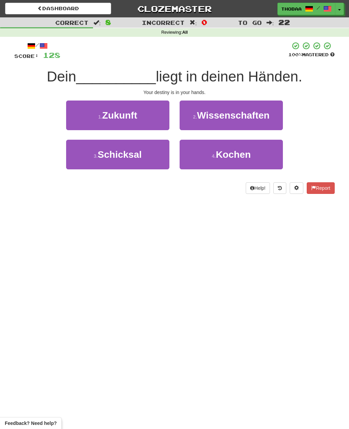
click at [91, 162] on button "3 . Schicksal" at bounding box center [117, 155] width 103 height 30
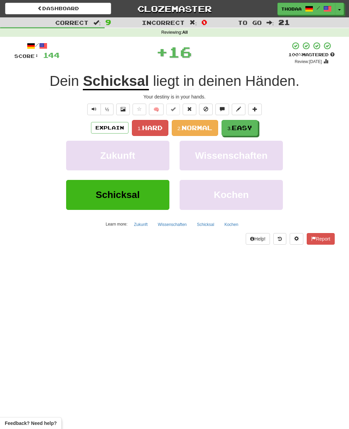
click at [252, 126] on span "Easy" at bounding box center [242, 127] width 20 height 7
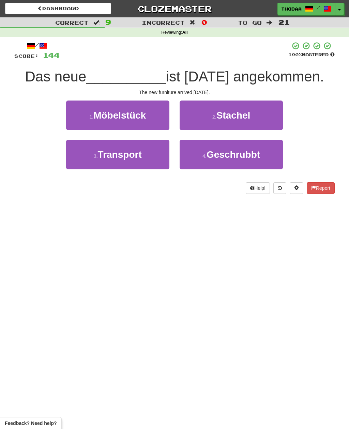
click at [78, 116] on button "1 . Möbelstück" at bounding box center [117, 115] width 103 height 30
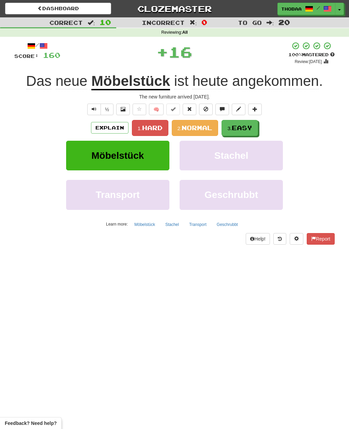
click at [252, 128] on span "Easy" at bounding box center [242, 127] width 20 height 7
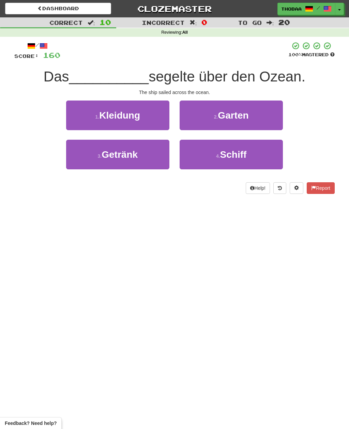
click at [243, 160] on button "4 . Schiff" at bounding box center [230, 155] width 103 height 30
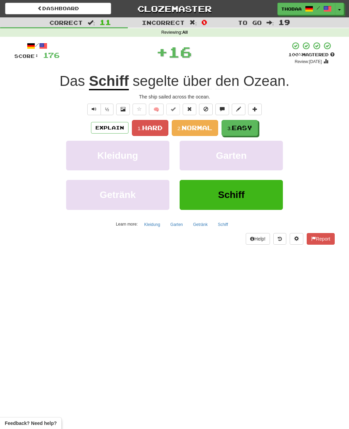
click at [252, 126] on span "Easy" at bounding box center [242, 127] width 20 height 7
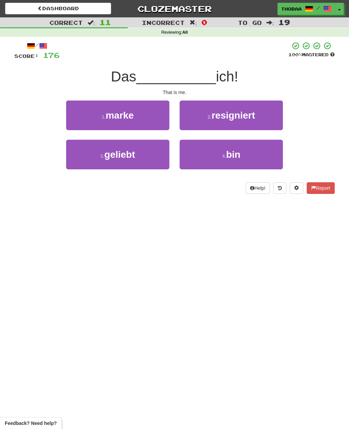
click at [259, 157] on button "4 . bin" at bounding box center [230, 155] width 103 height 30
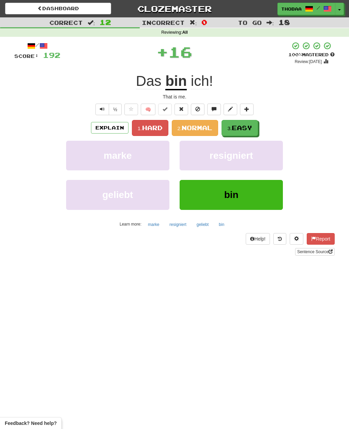
click at [255, 127] on button "3. Easy" at bounding box center [239, 128] width 36 height 16
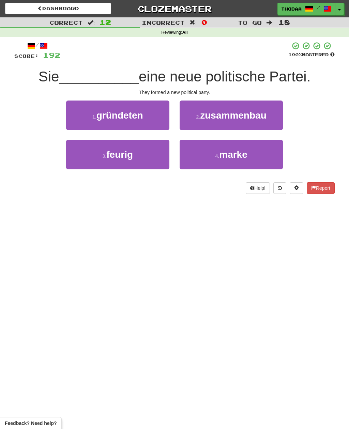
click at [79, 115] on button "1 . gründeten" at bounding box center [117, 115] width 103 height 30
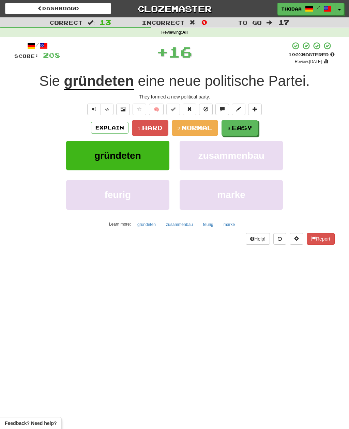
click at [252, 126] on span "Easy" at bounding box center [242, 127] width 20 height 7
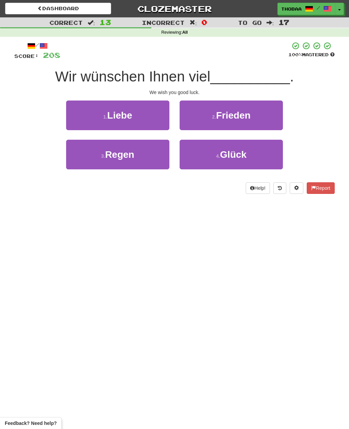
click at [256, 159] on button "4 . Glück" at bounding box center [230, 155] width 103 height 30
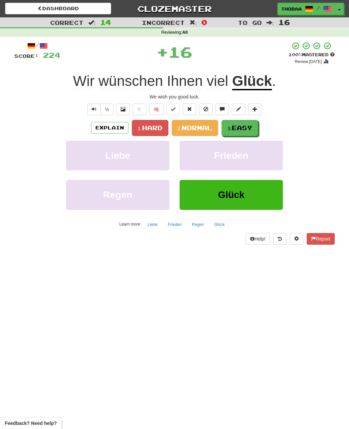
click at [246, 127] on span "Easy" at bounding box center [242, 127] width 20 height 7
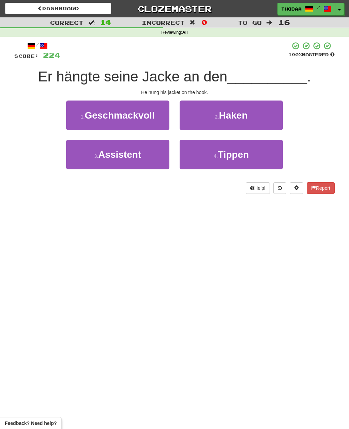
click at [266, 114] on button "2 . Haken" at bounding box center [230, 115] width 103 height 30
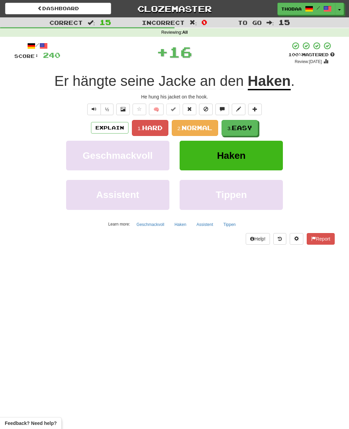
click at [253, 132] on button "3. Easy" at bounding box center [239, 128] width 36 height 16
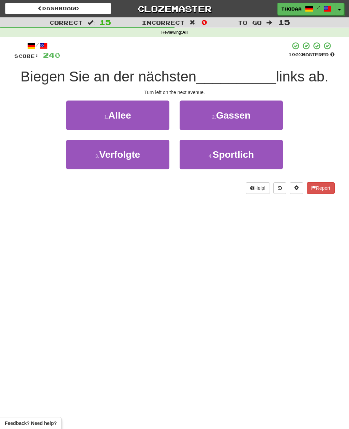
click at [95, 117] on button "1 . Allee" at bounding box center [117, 115] width 103 height 30
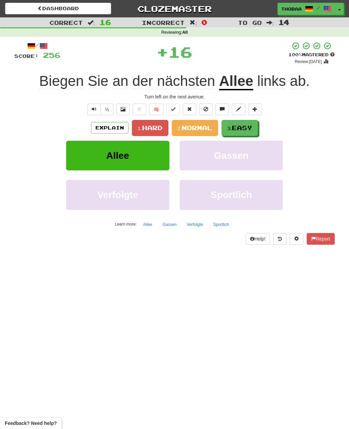
click at [274, 160] on button "Gassen" at bounding box center [230, 156] width 103 height 30
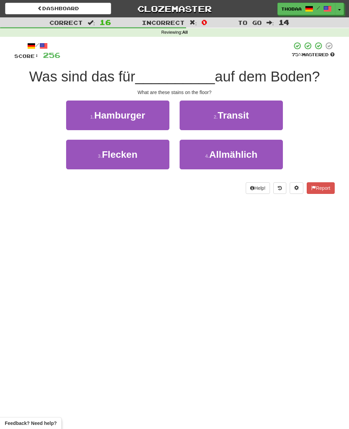
click at [83, 162] on button "3 . Flecken" at bounding box center [117, 155] width 103 height 30
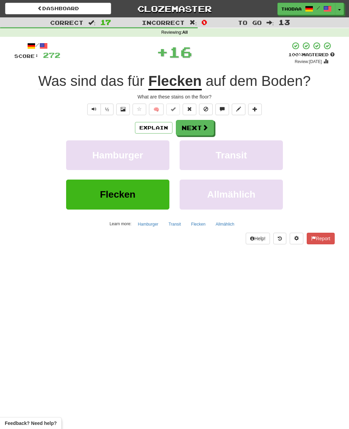
click at [266, 155] on button "Transit" at bounding box center [230, 155] width 103 height 30
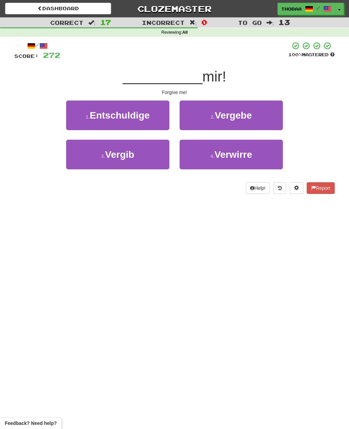
click at [81, 159] on button "3 . Vergib" at bounding box center [117, 155] width 103 height 30
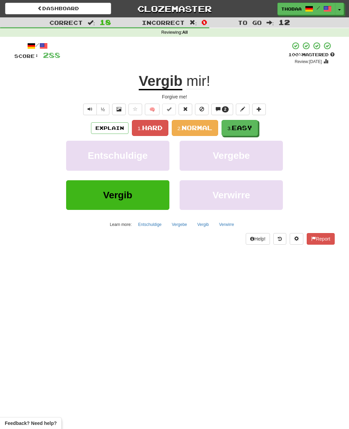
click at [223, 110] on span "2" at bounding box center [225, 109] width 7 height 6
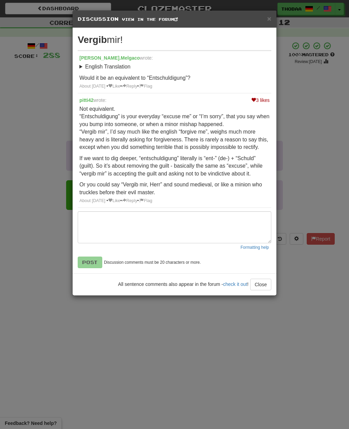
click at [314, 149] on div "× Discussion View in the forum Vergib mir! Roberto.Melgaco wrote: English Trans…" at bounding box center [174, 214] width 349 height 429
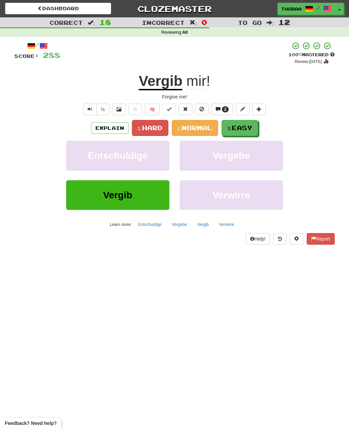
click at [204, 126] on span "Normal" at bounding box center [196, 127] width 31 height 7
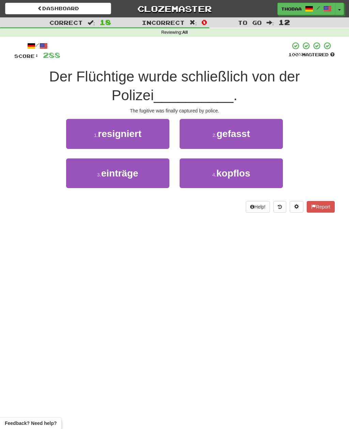
click at [269, 135] on button "2 . gefasst" at bounding box center [230, 134] width 103 height 30
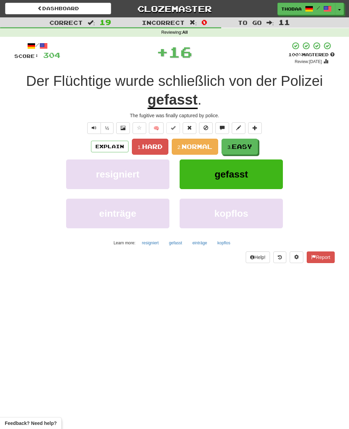
click at [254, 142] on button "3. Easy" at bounding box center [239, 147] width 36 height 16
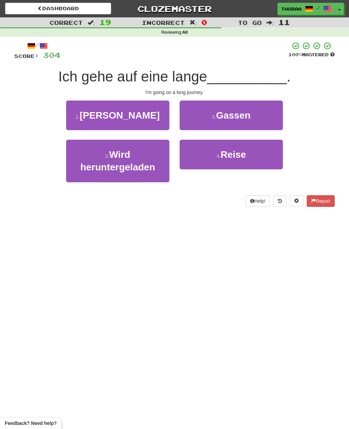
click at [259, 154] on button "4 . Reise" at bounding box center [230, 155] width 103 height 30
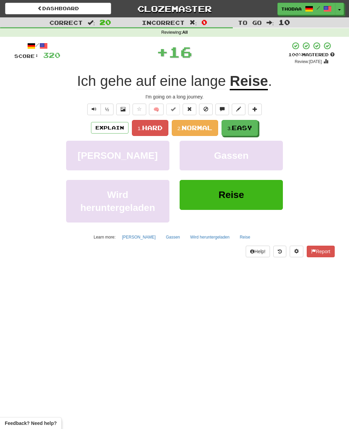
click at [250, 131] on button "3. Easy" at bounding box center [239, 128] width 36 height 16
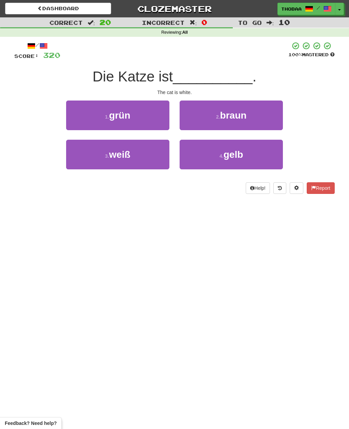
click at [107, 159] on button "3 . weiß" at bounding box center [117, 155] width 103 height 30
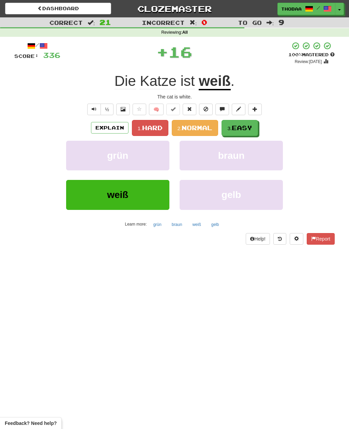
click at [251, 129] on span "Easy" at bounding box center [242, 127] width 20 height 7
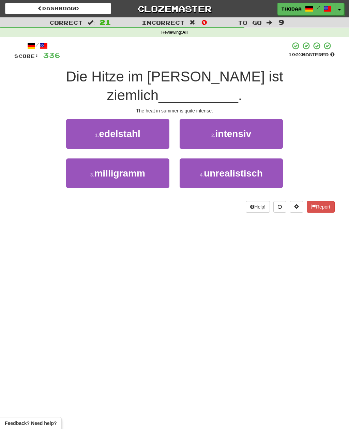
click at [271, 121] on button "2 . intensiv" at bounding box center [230, 134] width 103 height 30
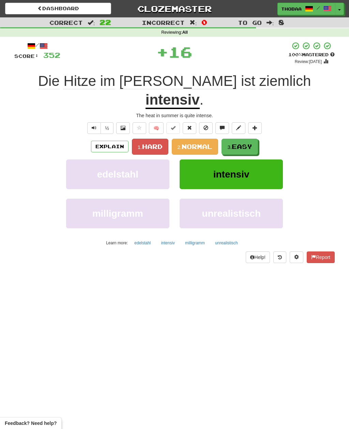
click at [252, 143] on span "Easy" at bounding box center [242, 146] width 20 height 7
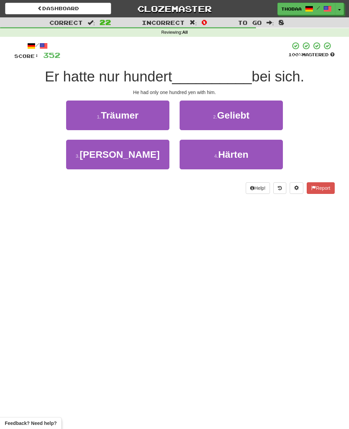
click at [85, 161] on button "3 . Yen" at bounding box center [117, 155] width 103 height 30
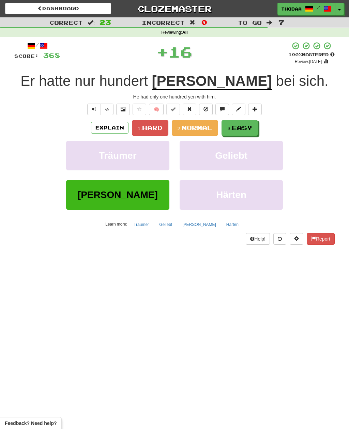
click at [254, 129] on button "3. Easy" at bounding box center [239, 128] width 36 height 16
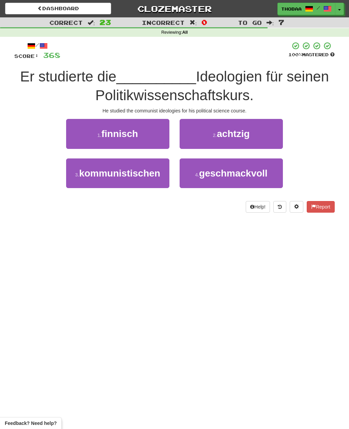
click at [75, 172] on small "3 ." at bounding box center [77, 174] width 4 height 5
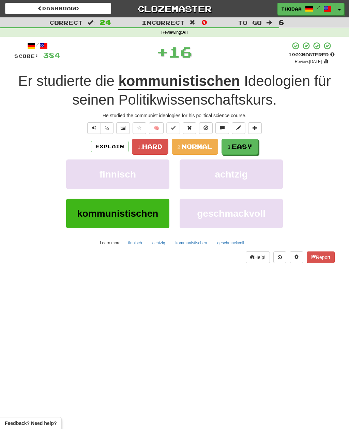
click at [250, 143] on span "Easy" at bounding box center [242, 146] width 20 height 7
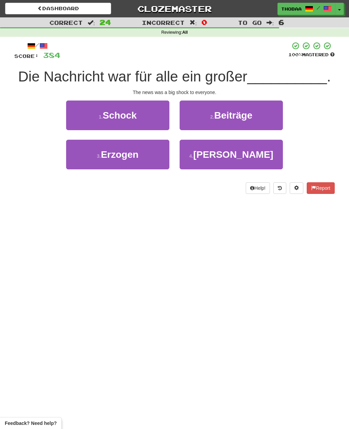
click at [279, 186] on icon at bounding box center [280, 188] width 4 height 5
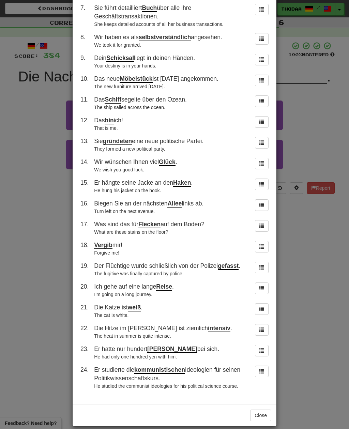
scroll to position [164, 0]
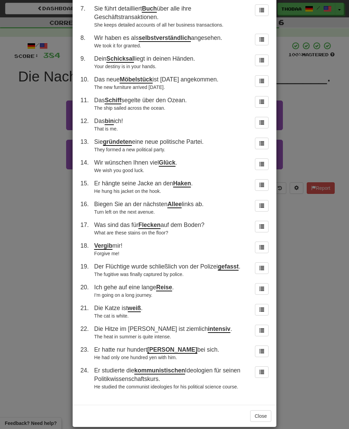
click at [22, 136] on div "× Round History 1 . Sie haben die berüchtigten Mörder gefasst. They caught the …" at bounding box center [174, 214] width 349 height 429
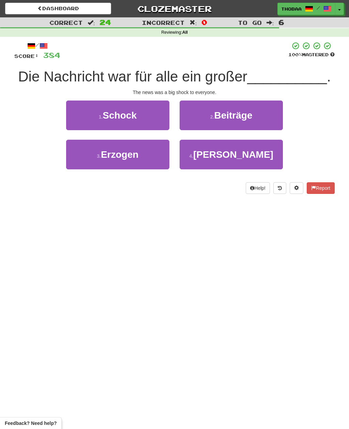
click at [83, 113] on button "1 . Schock" at bounding box center [117, 115] width 103 height 30
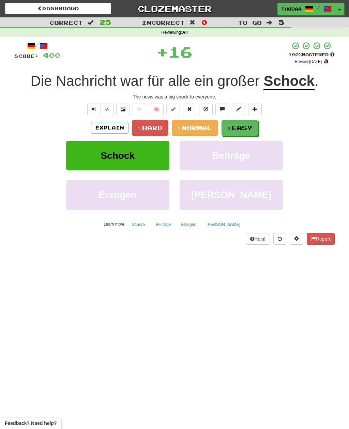
click at [255, 127] on button "3. Easy" at bounding box center [239, 128] width 36 height 16
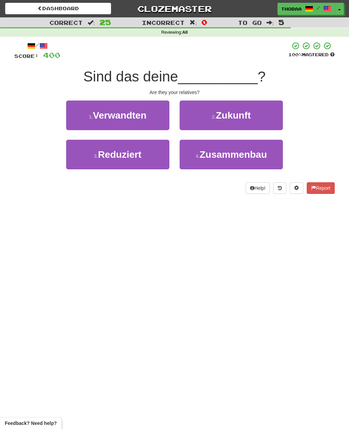
click at [81, 116] on button "1 . Verwandten" at bounding box center [117, 115] width 103 height 30
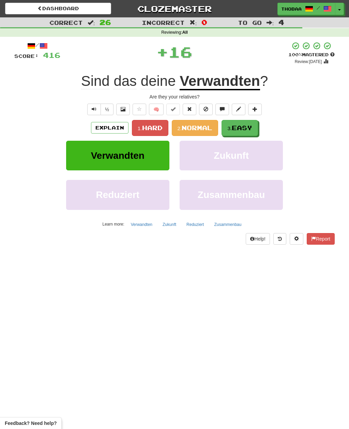
click at [252, 127] on span "Easy" at bounding box center [242, 127] width 20 height 7
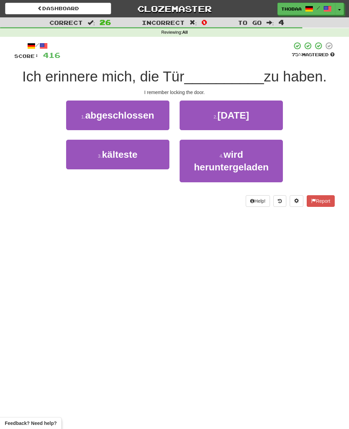
click at [75, 112] on button "1 . abgeschlossen" at bounding box center [117, 115] width 103 height 30
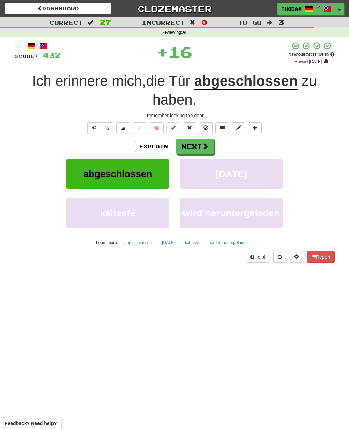
click at [260, 181] on button "donnerstag" at bounding box center [230, 174] width 103 height 30
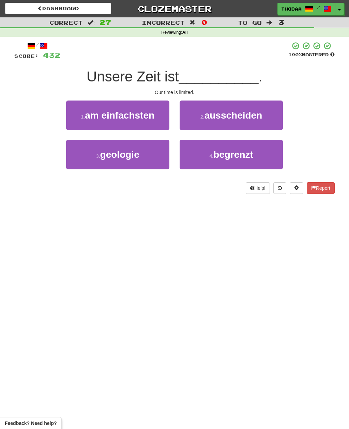
click at [269, 154] on button "4 . begrenzt" at bounding box center [230, 155] width 103 height 30
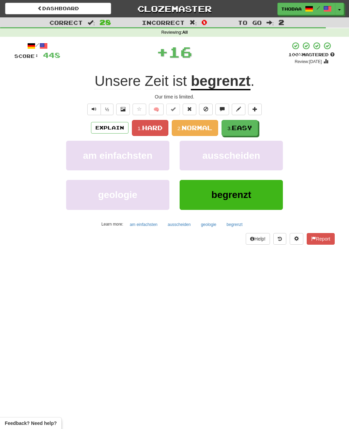
click at [254, 128] on button "3. Easy" at bounding box center [239, 128] width 36 height 16
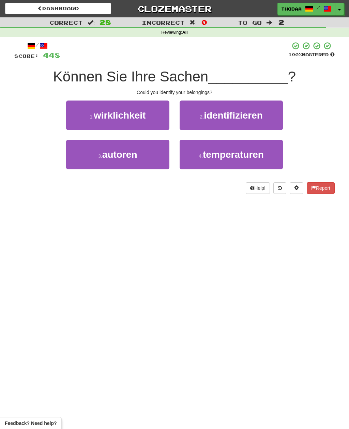
click at [269, 119] on button "2 . identifizieren" at bounding box center [230, 115] width 103 height 30
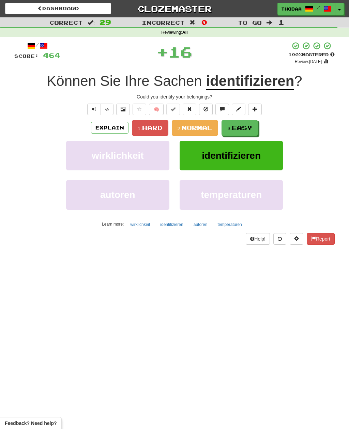
click at [254, 128] on button "3. Easy" at bounding box center [239, 128] width 36 height 16
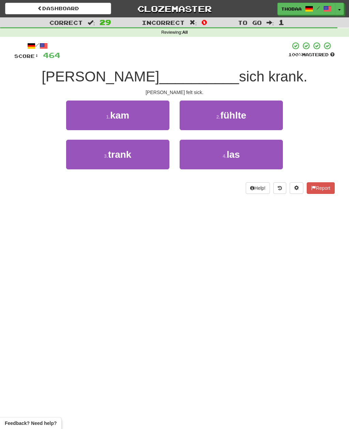
click at [269, 117] on button "2 . fühlte" at bounding box center [230, 115] width 103 height 30
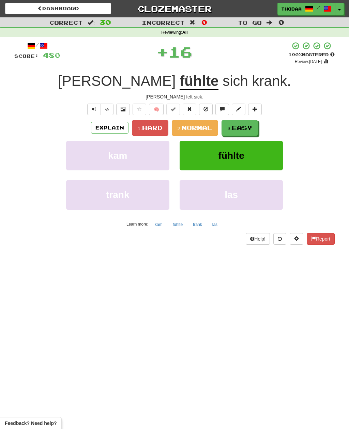
click at [252, 128] on span "Easy" at bounding box center [242, 127] width 20 height 7
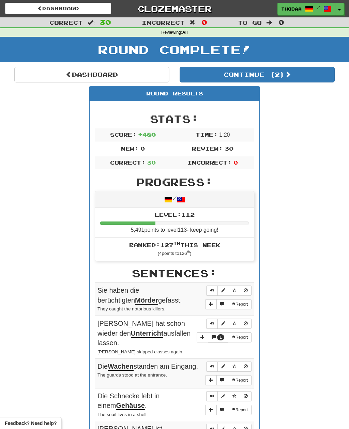
click at [314, 76] on button "Continue ( 2 )" at bounding box center [256, 75] width 155 height 16
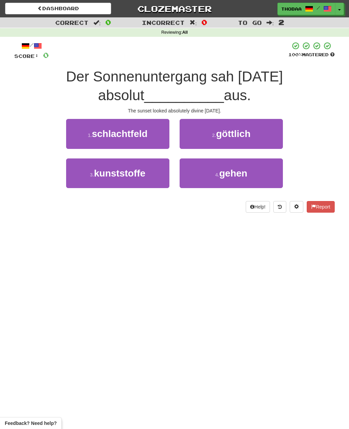
click at [276, 130] on button "2 . göttlich" at bounding box center [230, 134] width 103 height 30
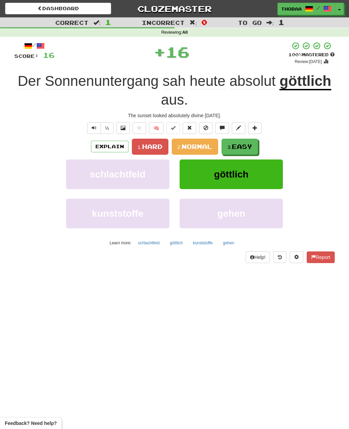
click at [252, 148] on span "Easy" at bounding box center [242, 146] width 20 height 7
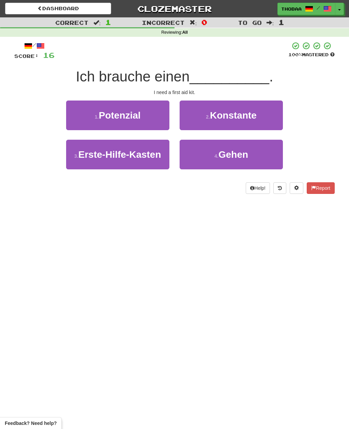
click at [81, 168] on button "3 . Erste-Hilfe-Kasten" at bounding box center [117, 155] width 103 height 30
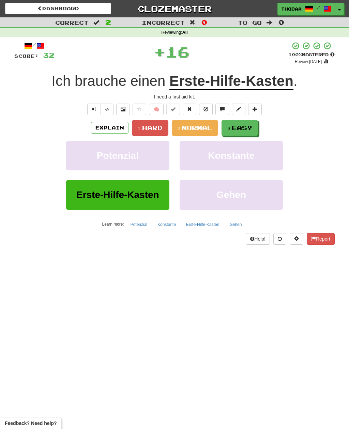
click at [252, 128] on span "Easy" at bounding box center [242, 127] width 20 height 7
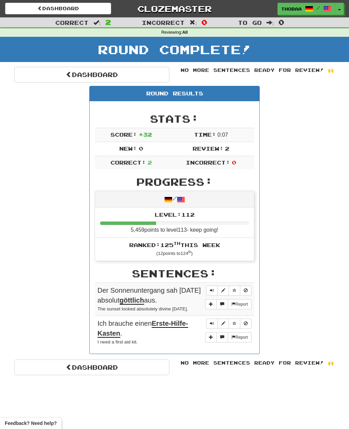
click at [23, 80] on link "Dashboard" at bounding box center [91, 75] width 155 height 16
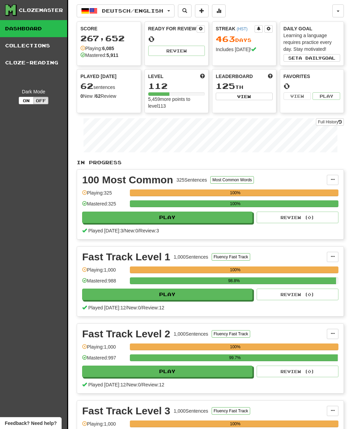
click at [117, 16] on button "Deutsch / English" at bounding box center [126, 10] width 98 height 13
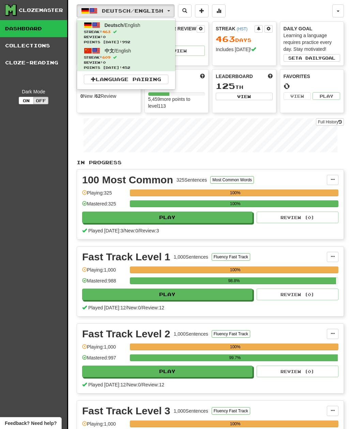
click at [42, 174] on div at bounding box center [174, 214] width 349 height 429
